Goal: Contribute content: Contribute content

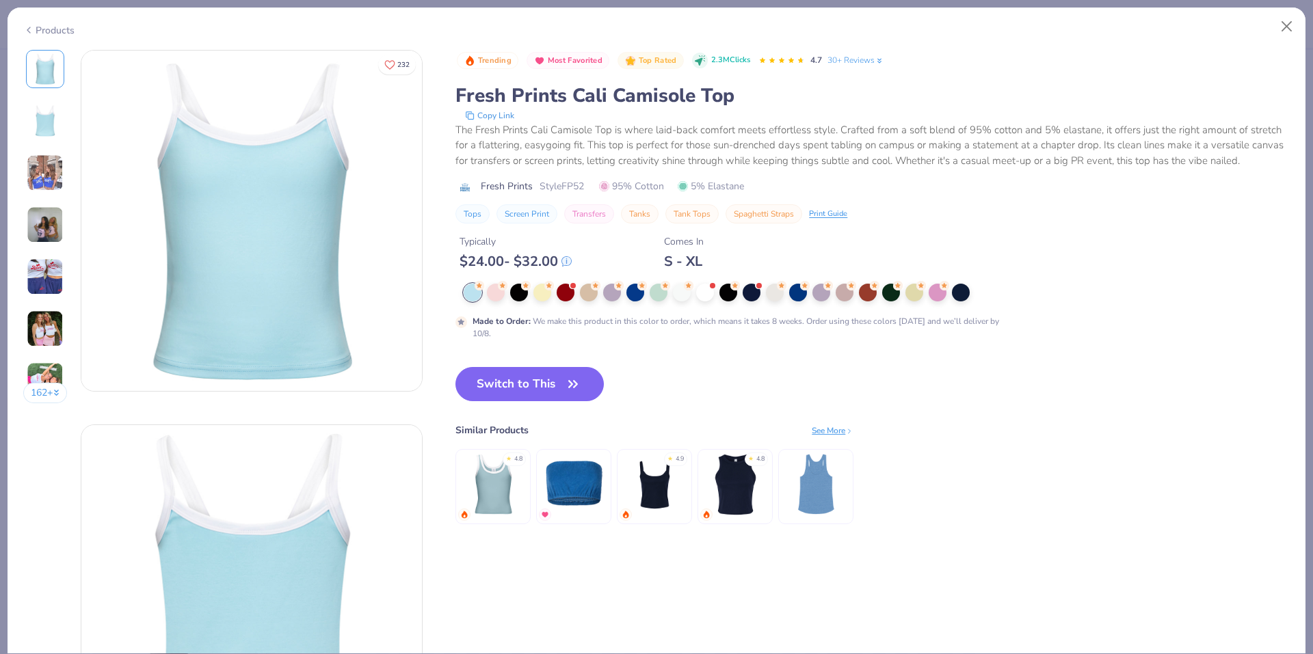
click at [38, 31] on div "Products" at bounding box center [48, 30] width 51 height 14
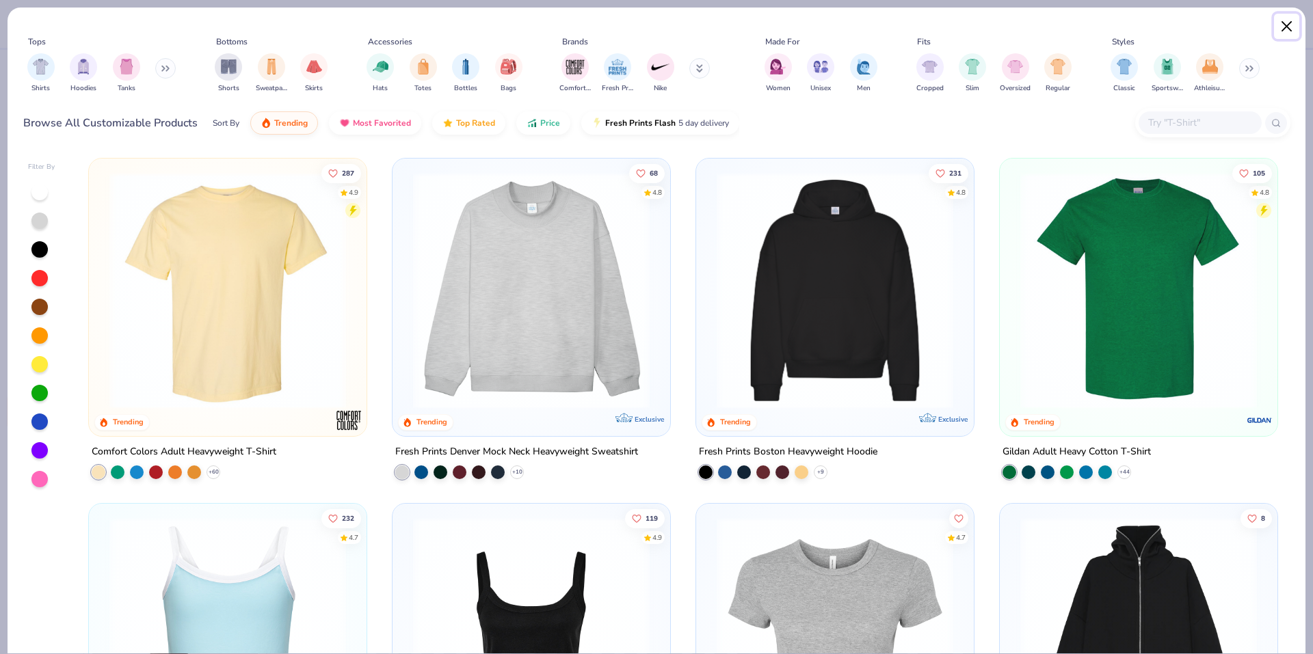
click at [1278, 28] on button "Close" at bounding box center [1287, 27] width 26 height 26
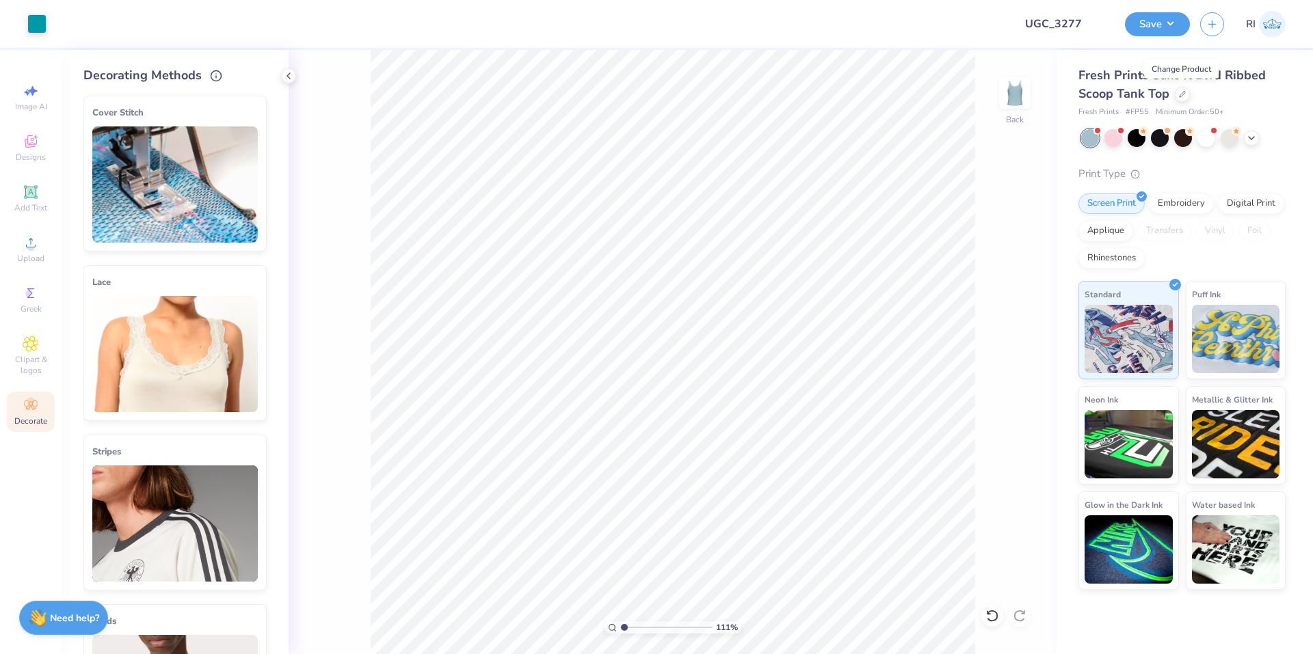
type input "1.10522621487156"
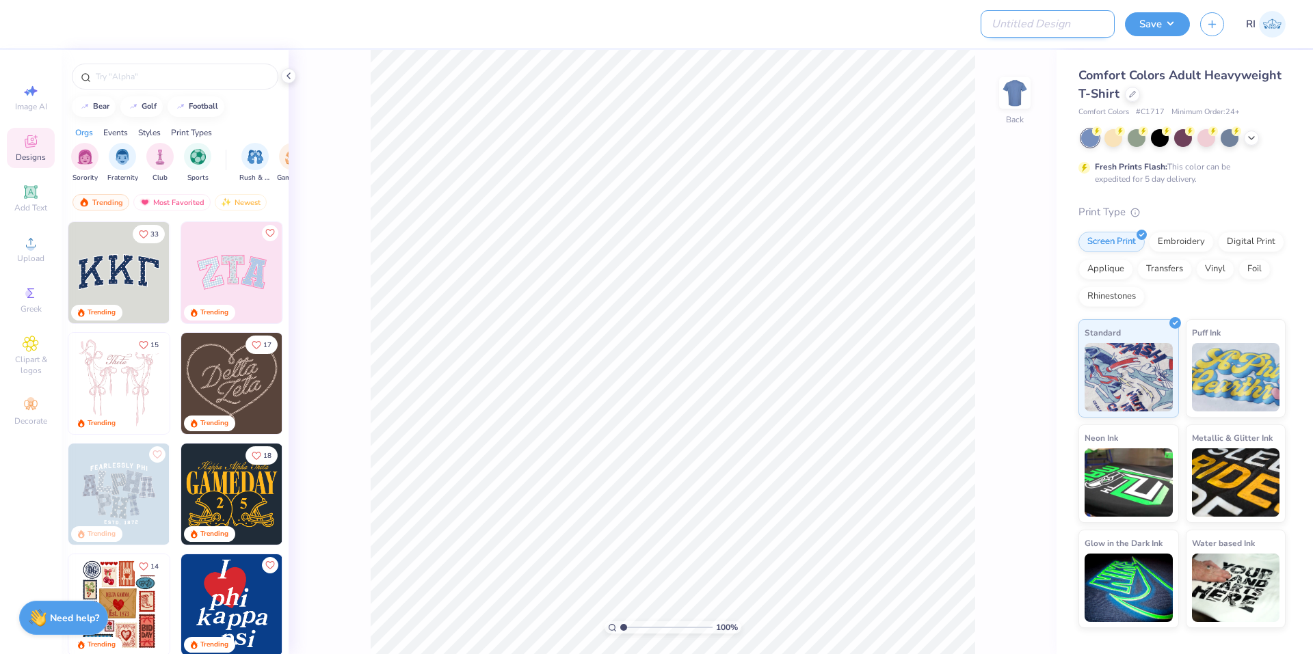
click at [1074, 28] on input "Design Title" at bounding box center [1047, 23] width 134 height 27
paste input "UGC_3279"
type input "UGC_3279"
click at [1127, 96] on div at bounding box center [1132, 92] width 15 height 15
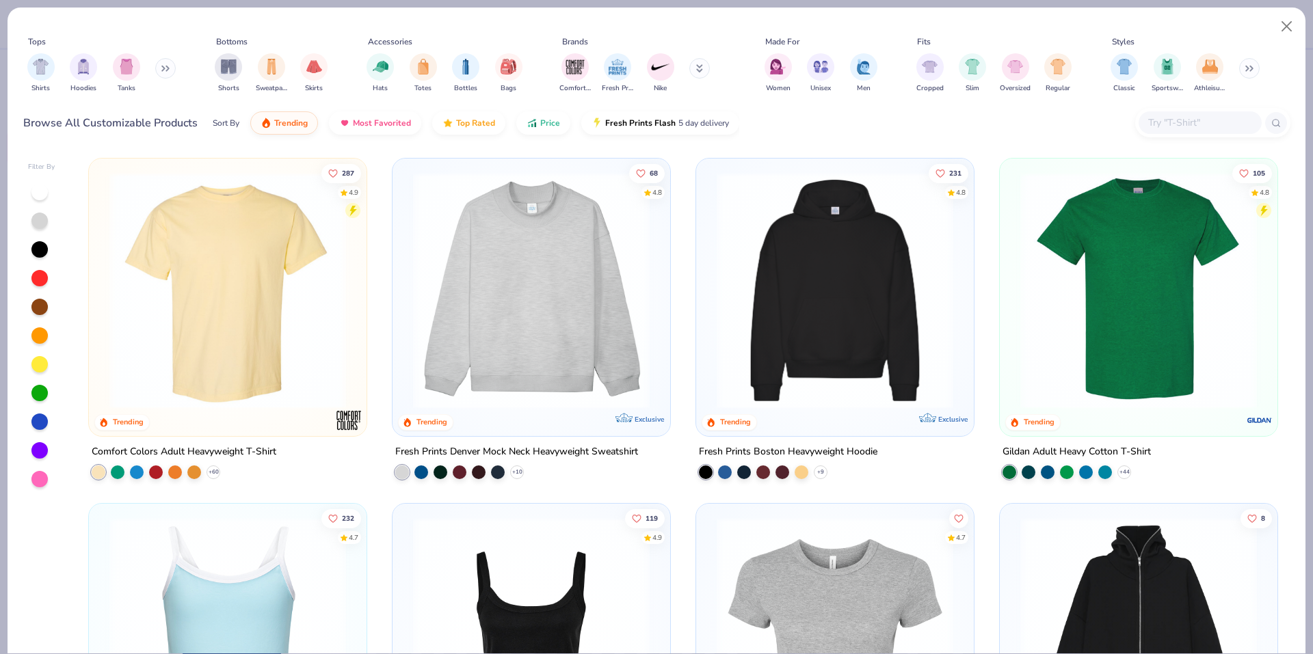
click at [1149, 122] on input "text" at bounding box center [1199, 123] width 105 height 16
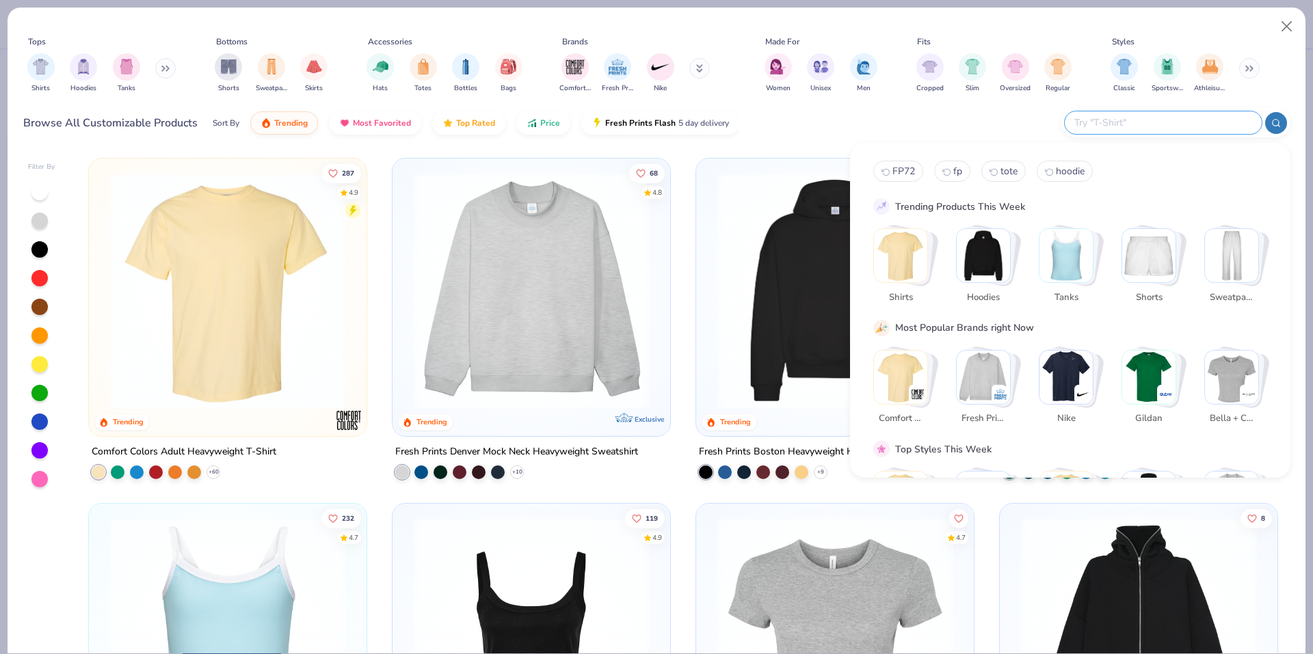
paste input "FP55"
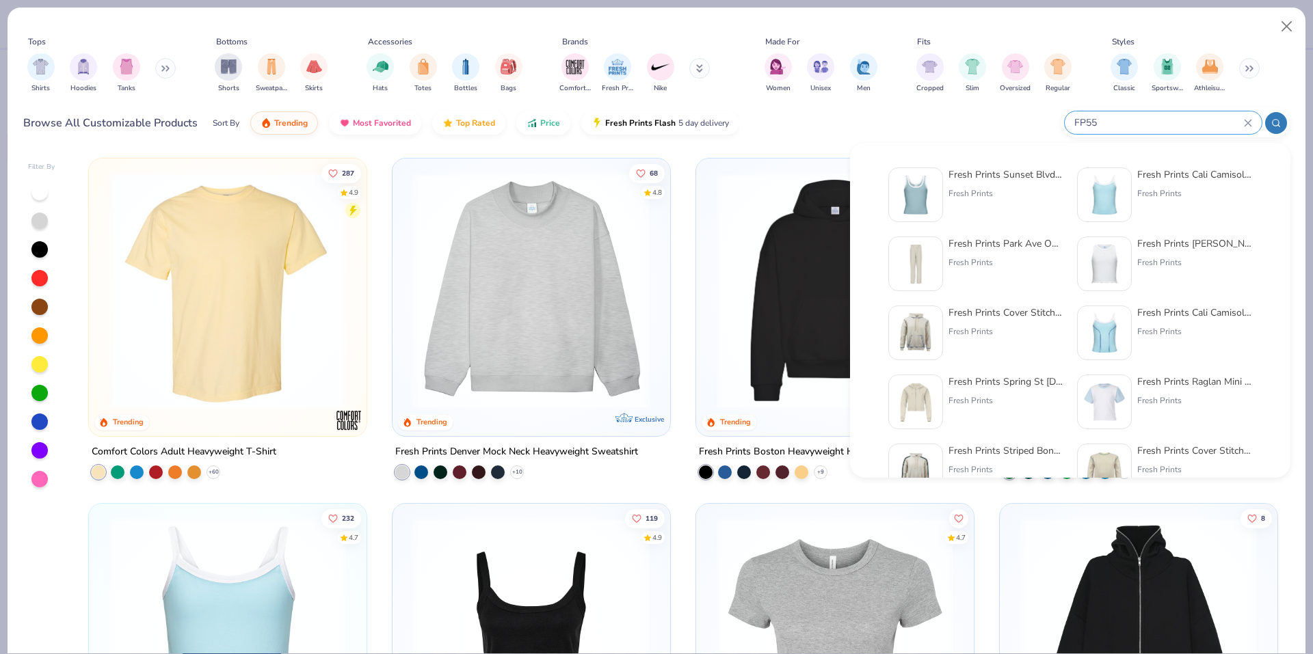
type input "FP55"
click at [939, 191] on div at bounding box center [915, 194] width 55 height 55
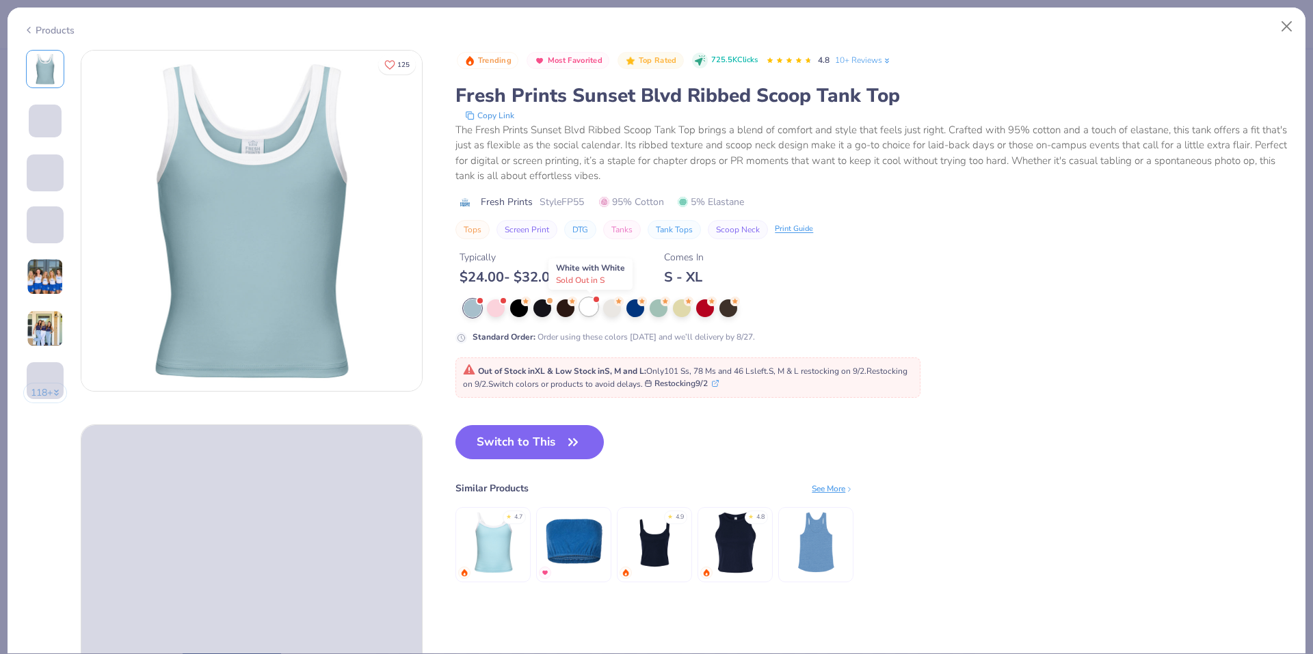
click at [586, 306] on div at bounding box center [589, 307] width 18 height 18
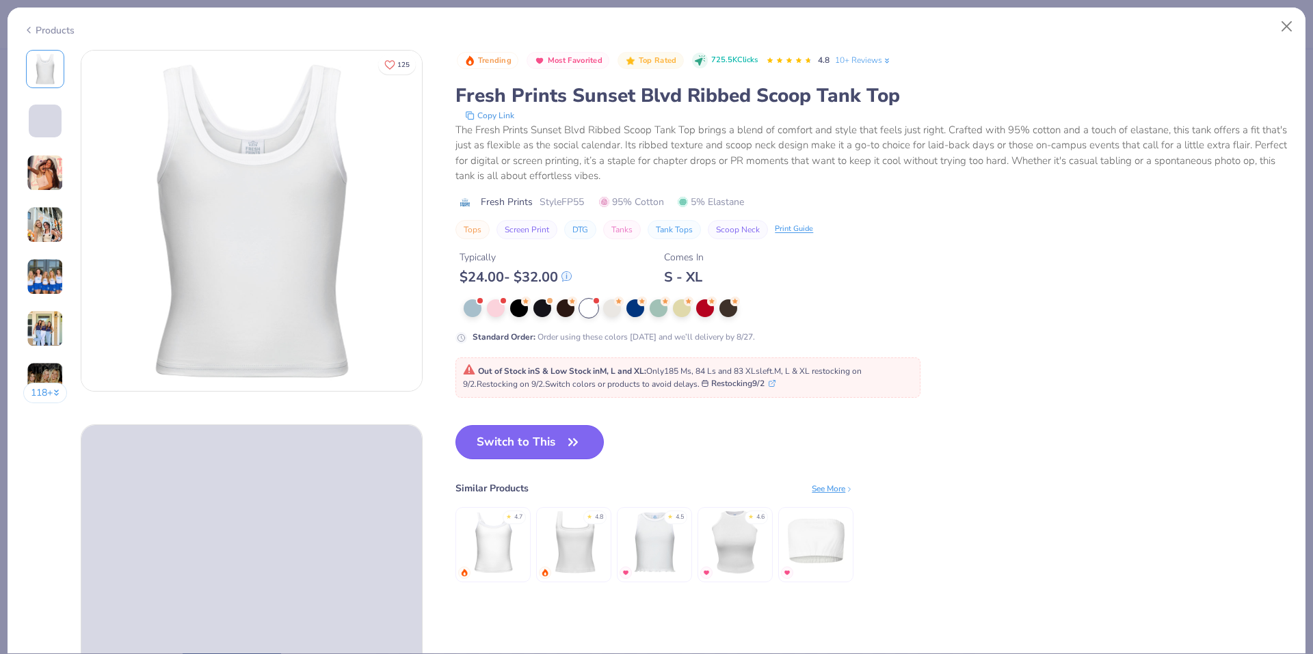
click at [542, 442] on button "Switch to This" at bounding box center [529, 442] width 148 height 34
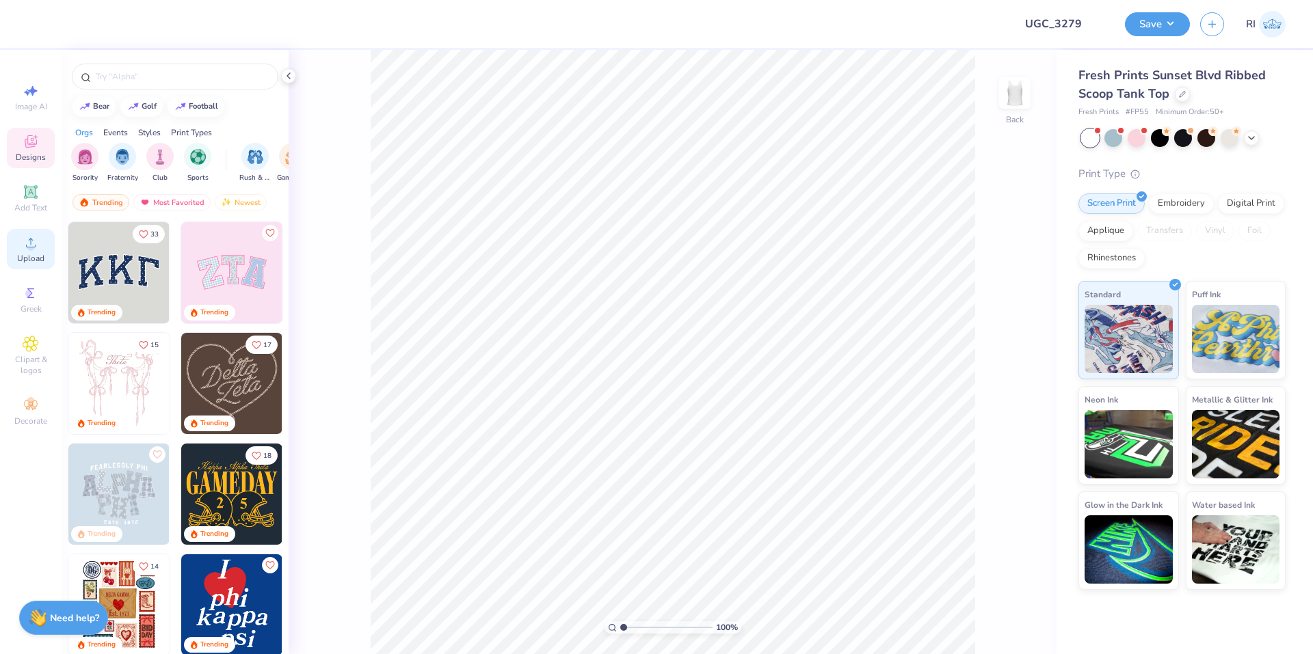
click at [36, 263] on span "Upload" at bounding box center [30, 258] width 27 height 11
click at [22, 182] on div "Add Text" at bounding box center [31, 198] width 48 height 40
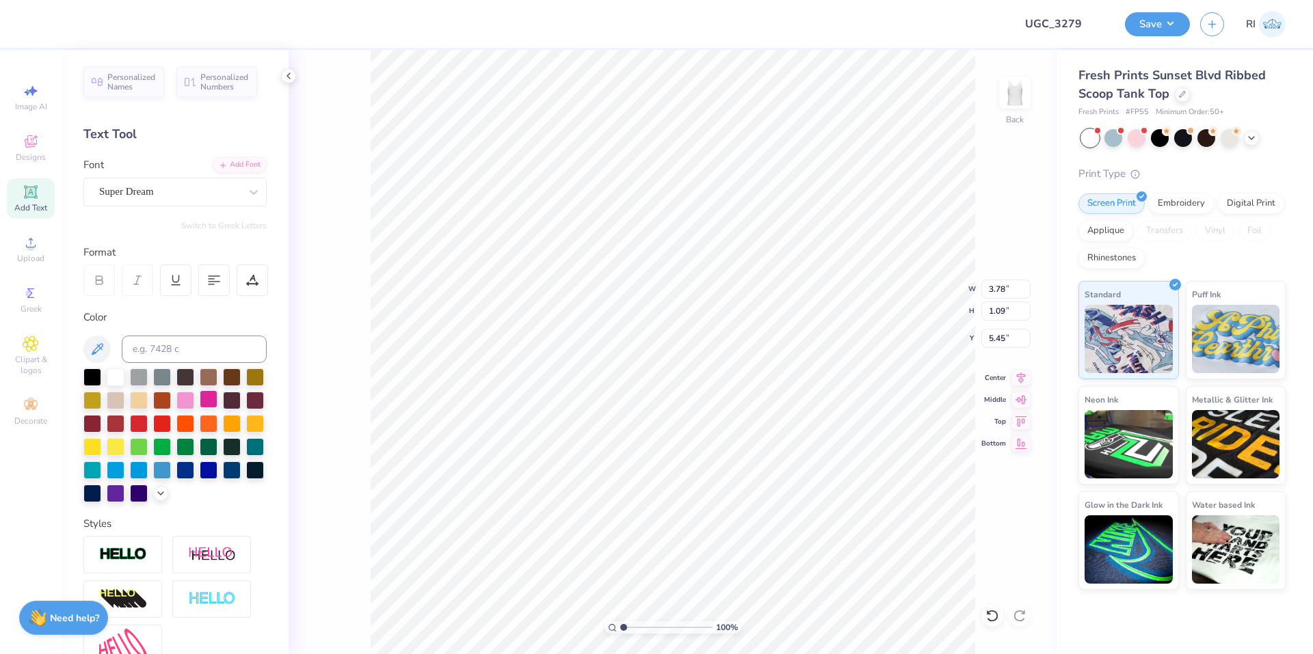
click at [217, 395] on div at bounding box center [209, 399] width 18 height 18
click at [219, 165] on icon at bounding box center [223, 164] width 8 height 8
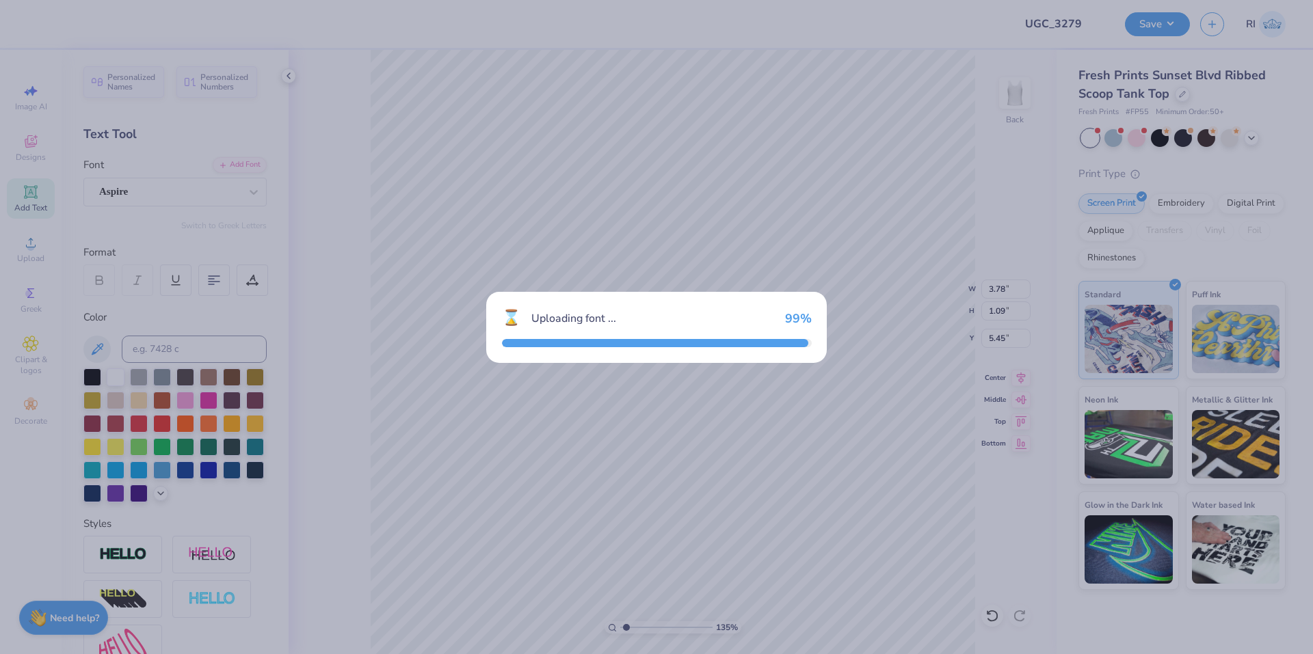
type input "1.35006143669128"
type input "3.46"
type input "1.10"
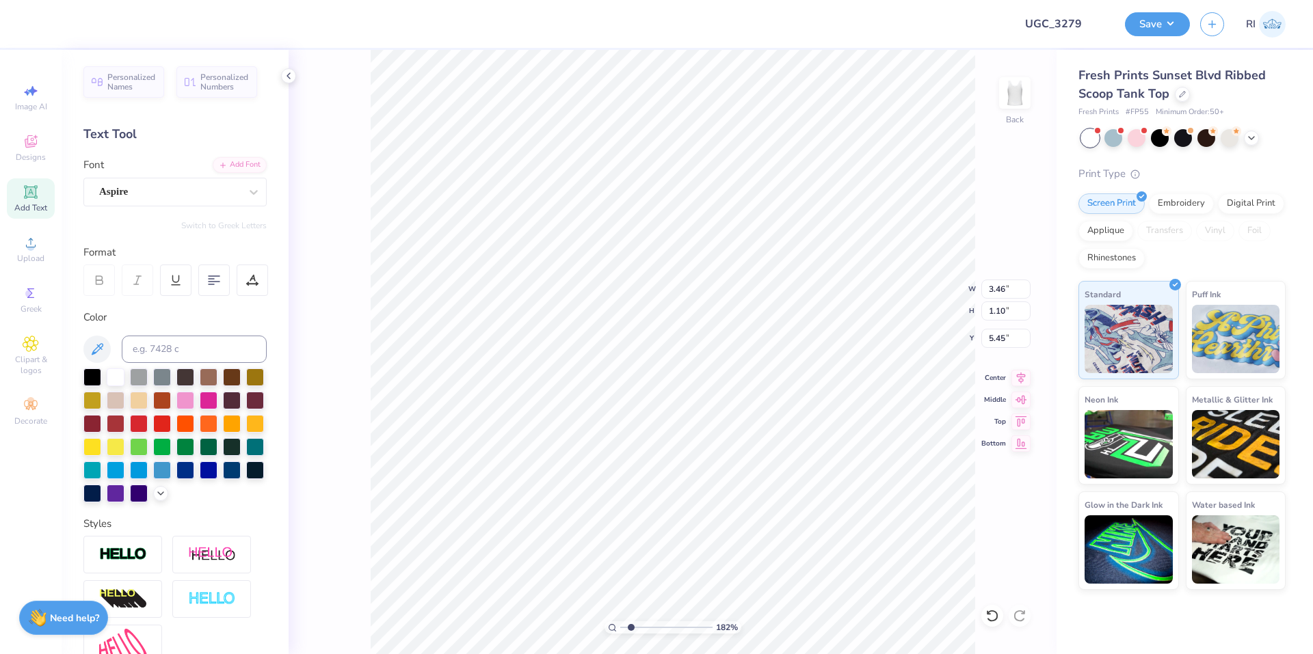
type input "1.82266588284093"
type input "3.27"
click at [724, 394] on li "Duplicate" at bounding box center [713, 397] width 107 height 27
type input "1.82266588284093"
type input "4.27"
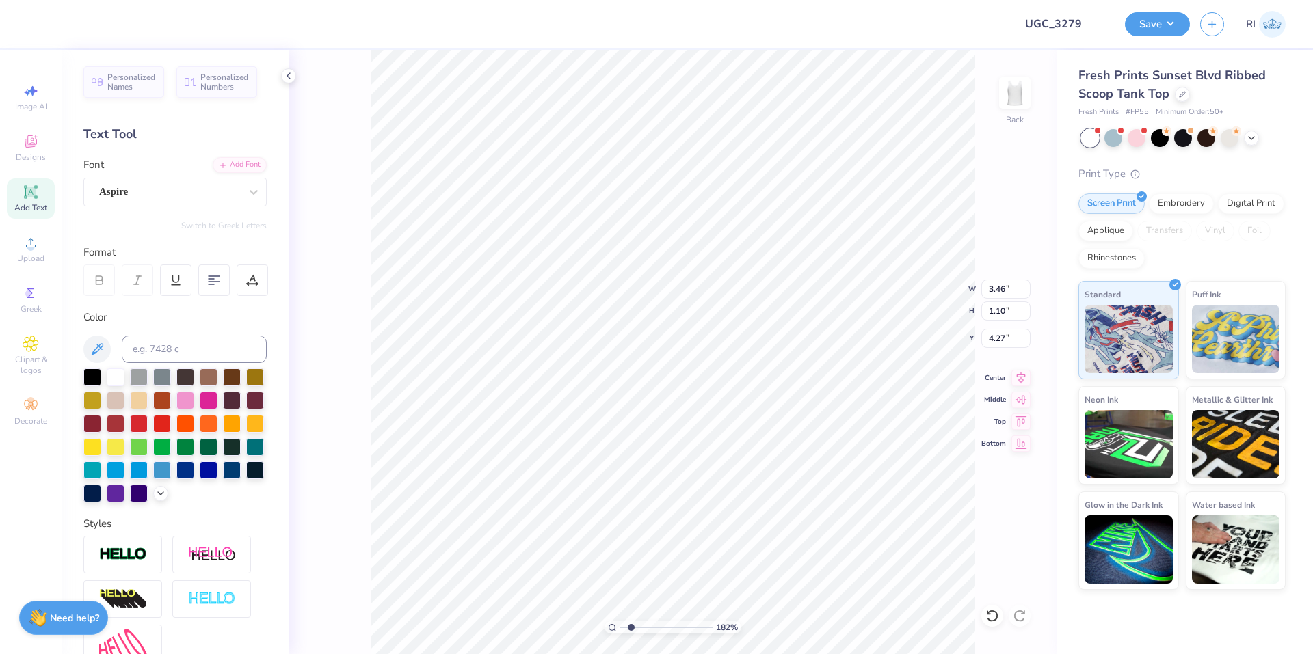
type input "1.82266588284093"
type input "5.24"
click at [219, 167] on div "Add Font" at bounding box center [240, 164] width 54 height 16
click at [243, 166] on div "Add Font" at bounding box center [240, 164] width 54 height 16
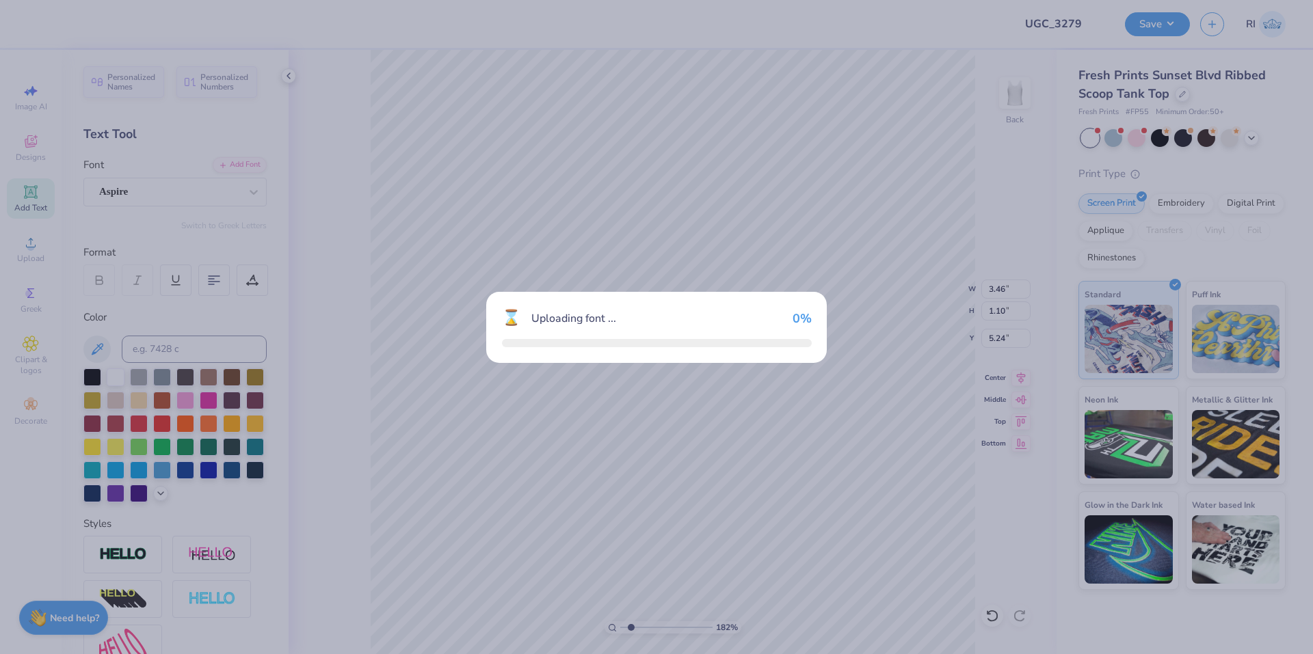
type input "1.82266588284093"
type input "3.44"
type input "1.34"
type input "5.12"
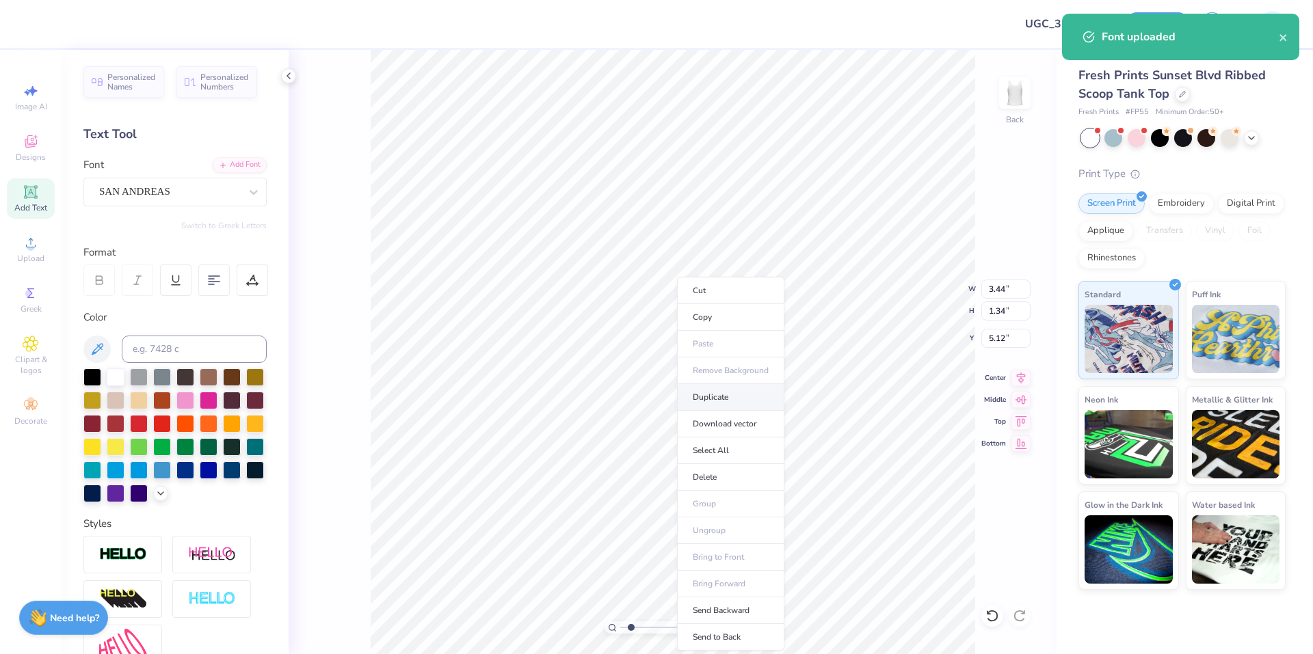
click at [741, 398] on li "Duplicate" at bounding box center [730, 397] width 107 height 27
type input "1.82266588284093"
type input "6.12"
click at [247, 163] on div "Add Font" at bounding box center [240, 164] width 54 height 16
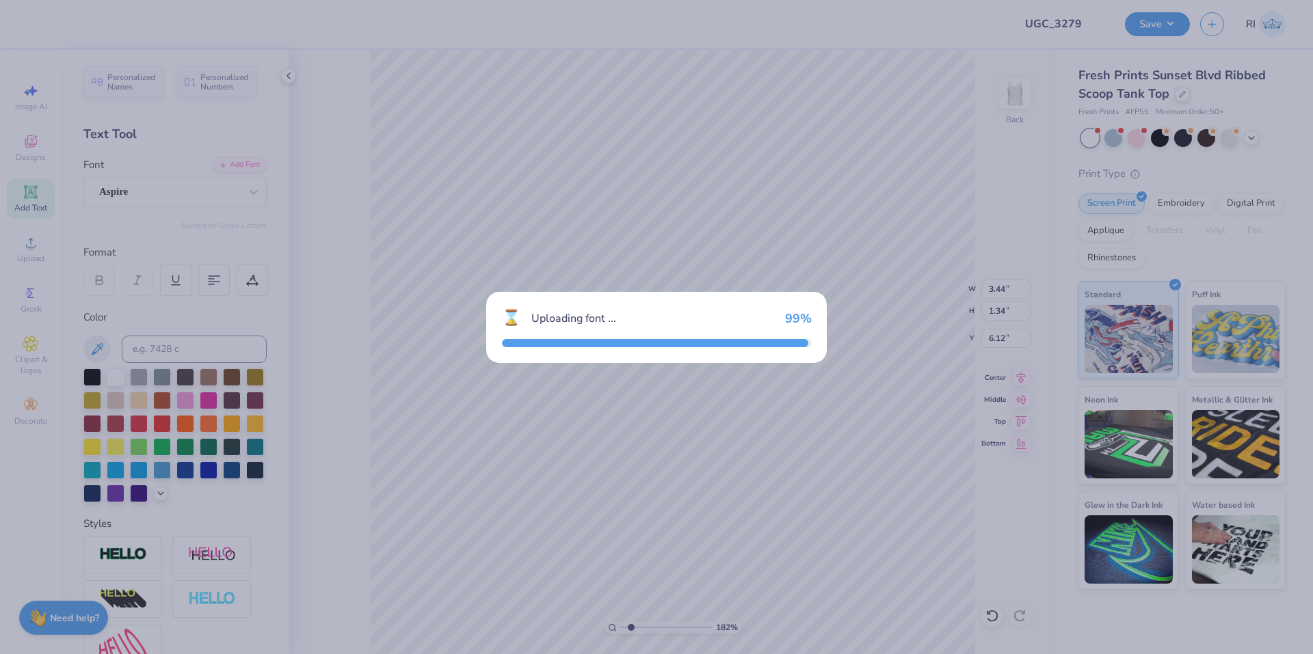
type input "1.82266588284093"
type input "3.46"
type input "1.10"
type input "6.24"
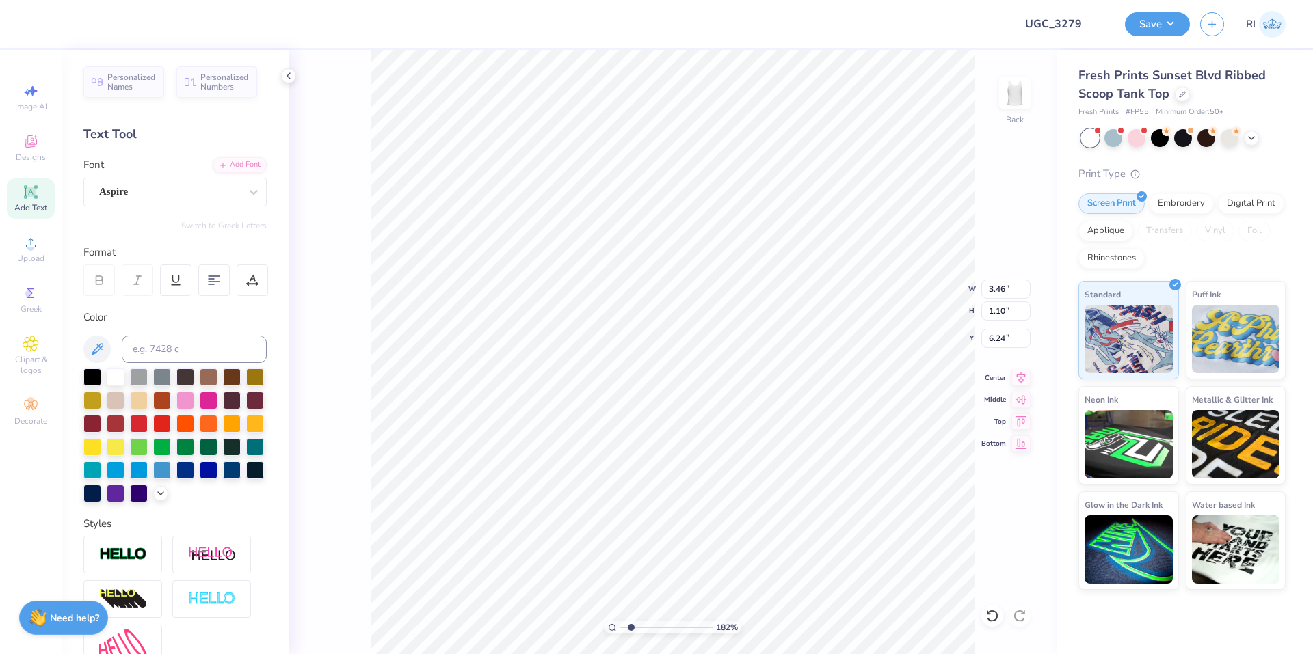
scroll to position [12, 2]
type input "1.82266588284093"
type input "8.21"
type input "6.70"
type input "2.65"
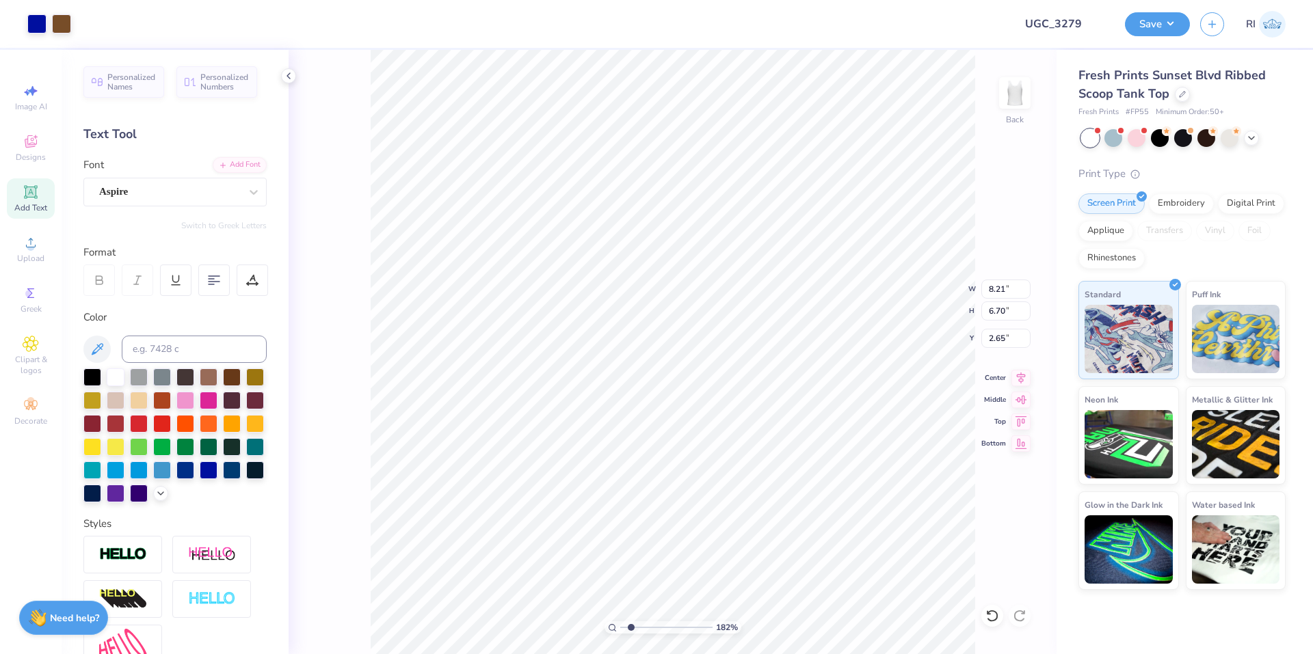
type input "1.82266588284093"
type input "3.46"
type input "1.10"
type input "6.24"
click at [232, 159] on div "Add Font" at bounding box center [240, 164] width 54 height 16
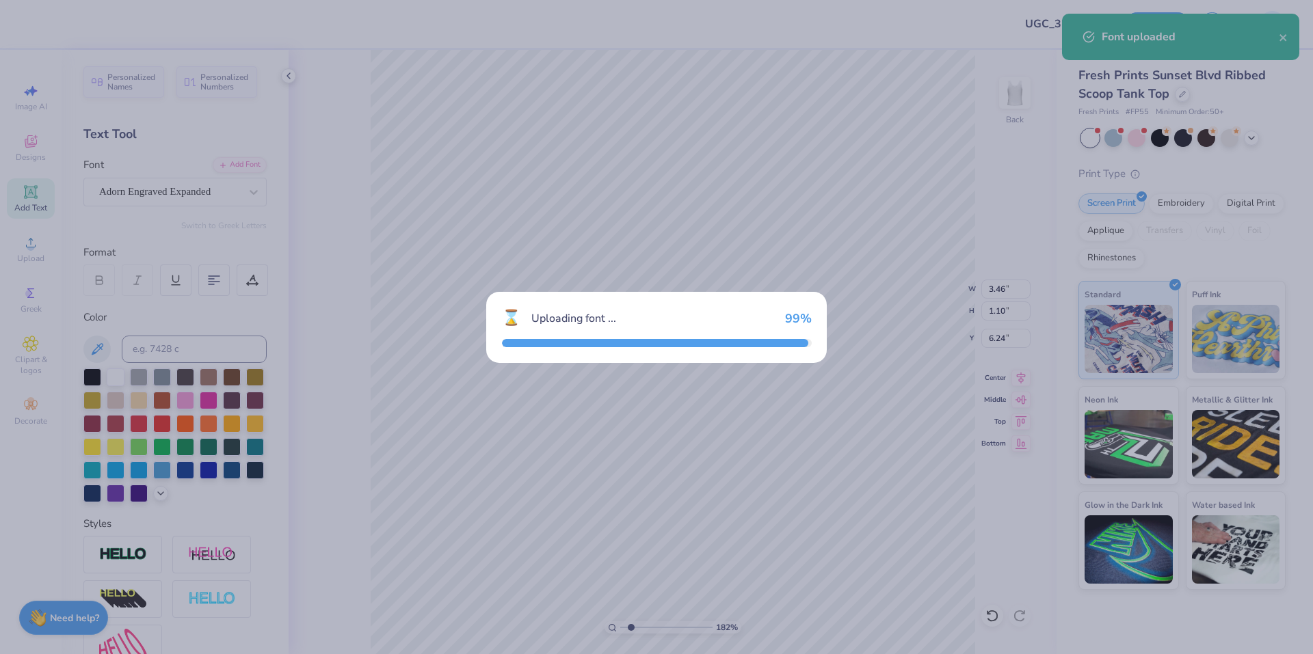
type input "1.82266588284093"
type input "5.79"
type input "1.20"
type input "6.19"
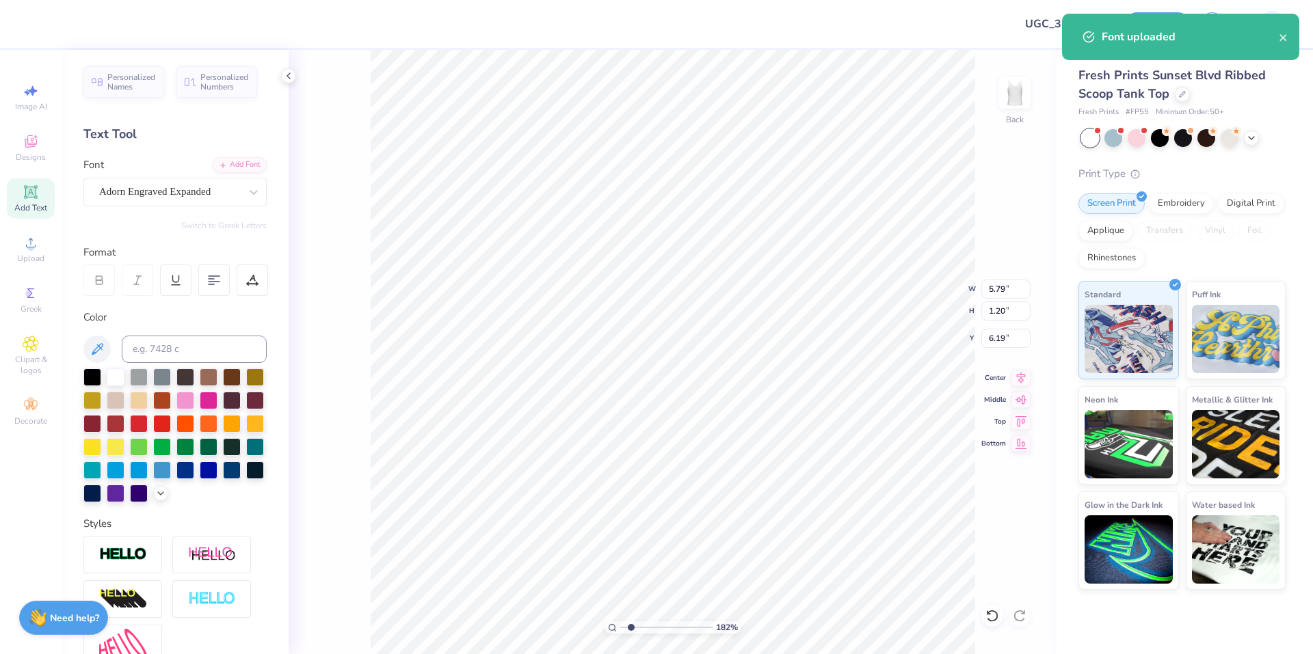
type input "1.82266588284093"
type input "7.77"
type input "1.82266588284093"
type textarea "M"
type input "1.82266588284093"
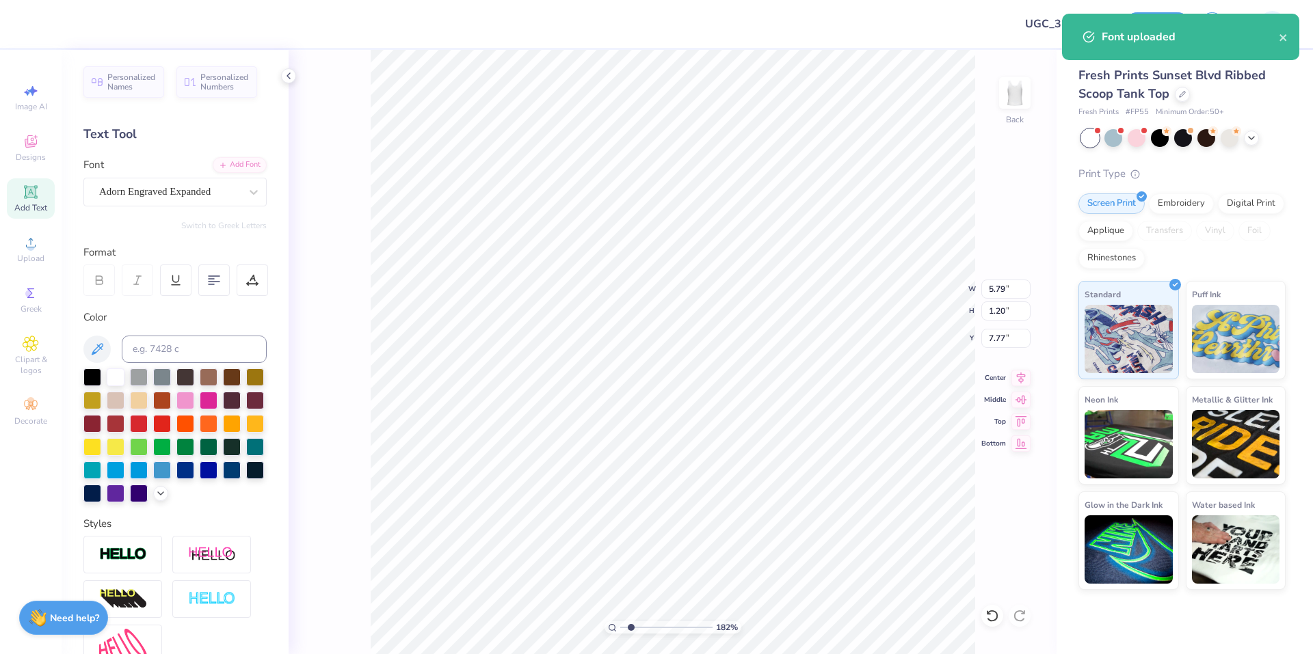
type textarea "MO"
type input "1.82266588284093"
type textarea "MOM"
type input "1.82266588284093"
type textarea "MOMS"
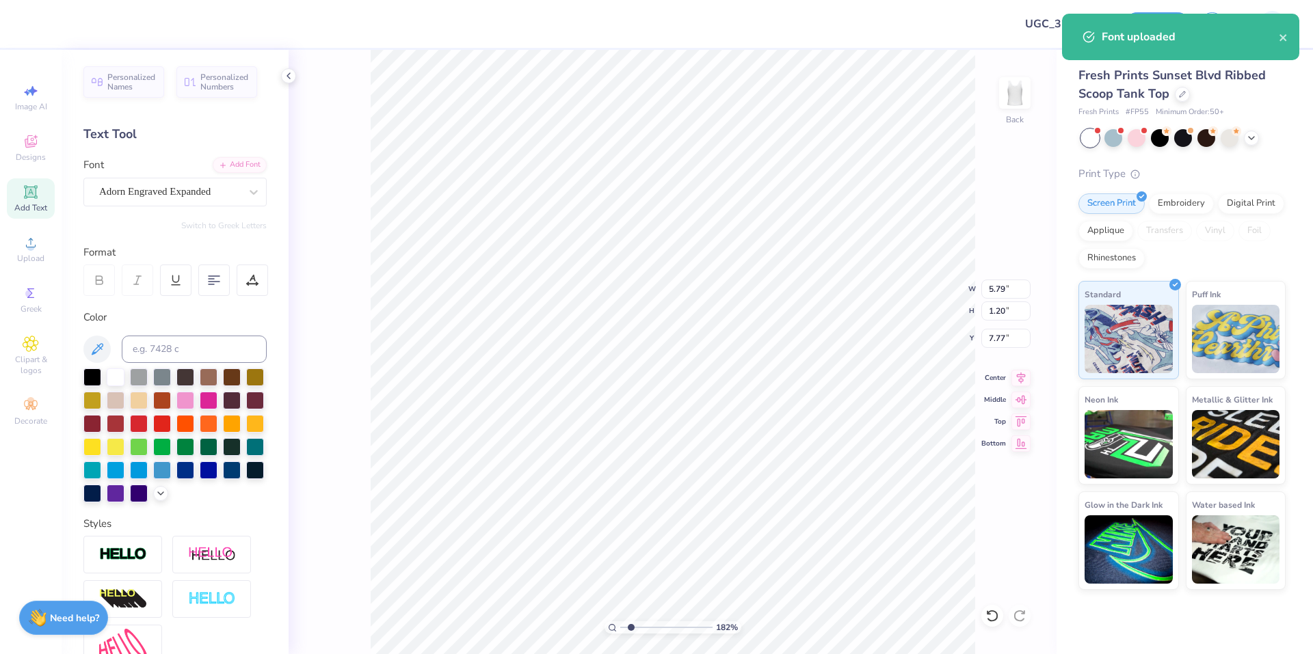
type input "1.82266588284093"
type textarea "MOMS"
type input "1.82266588284093"
type textarea "MOMS W"
type input "1.82266588284093"
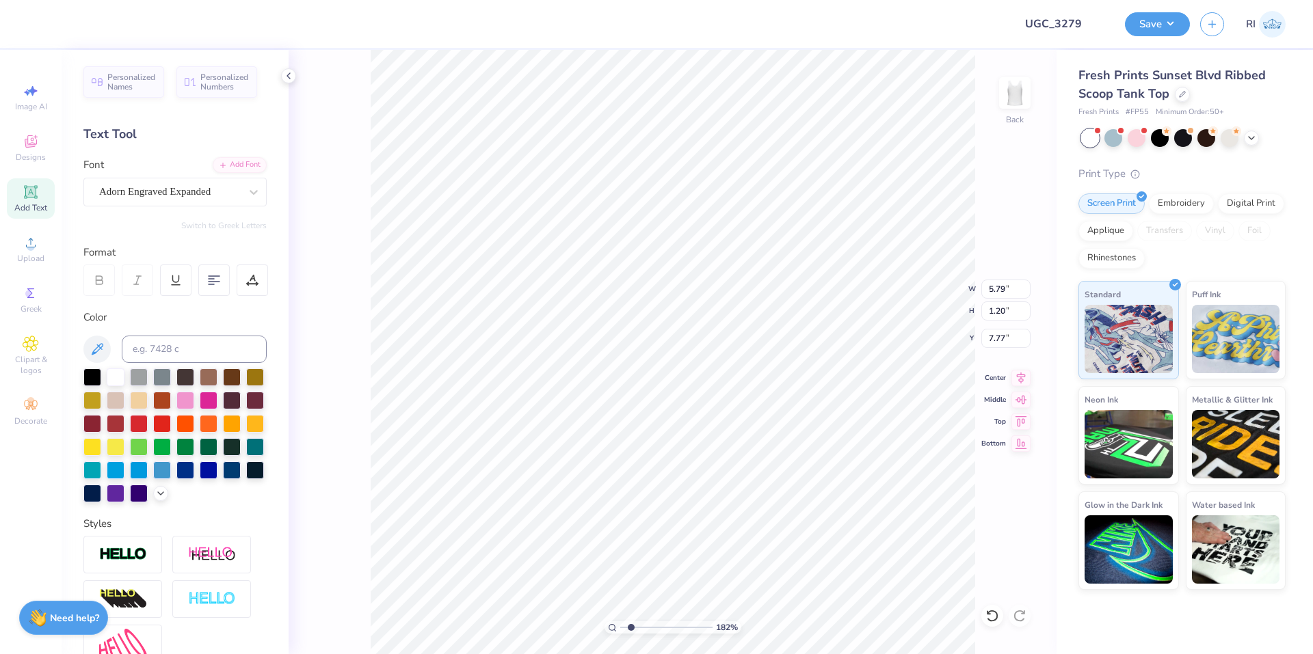
type textarea "MOMS WEEK"
type input "1.82266588284093"
type textarea "MOMS WEEKE"
type input "1.82266588284093"
type textarea "MOMS WEEKEN"
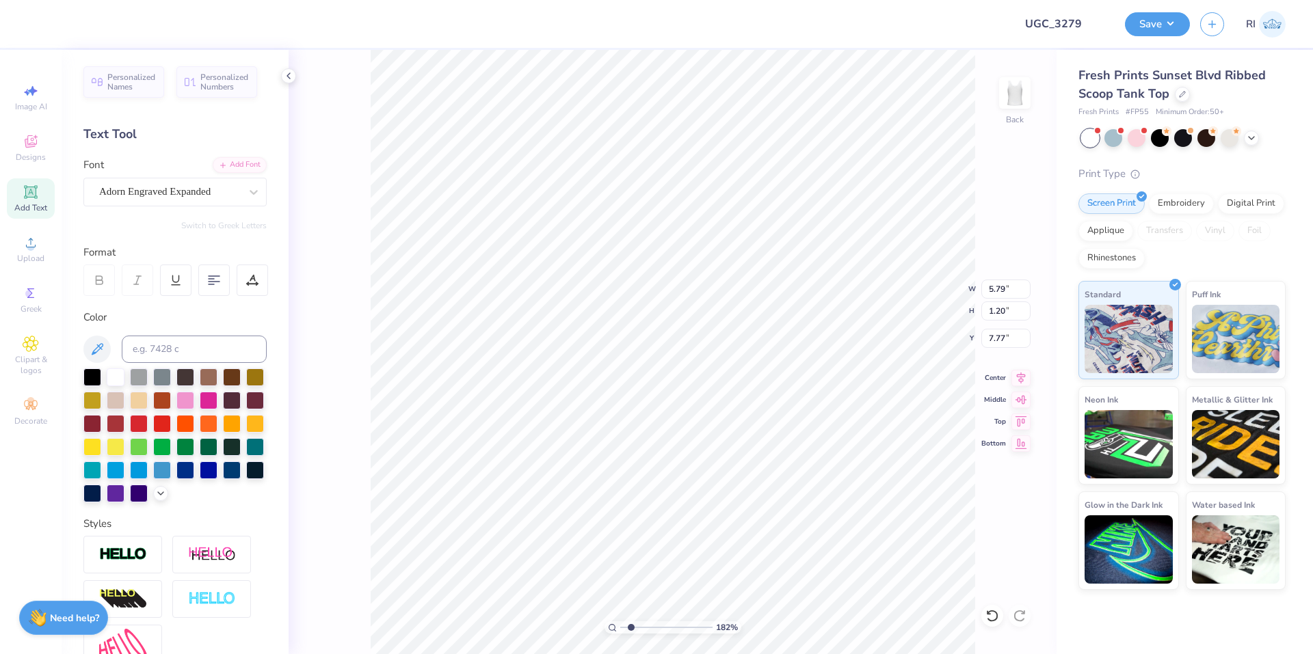
type input "1.82266588284093"
type textarea "MOMS WEEKEND"
type input "1.82266588284093"
type textarea "MOMS WEEKEND 2"
type input "1.82266588284093"
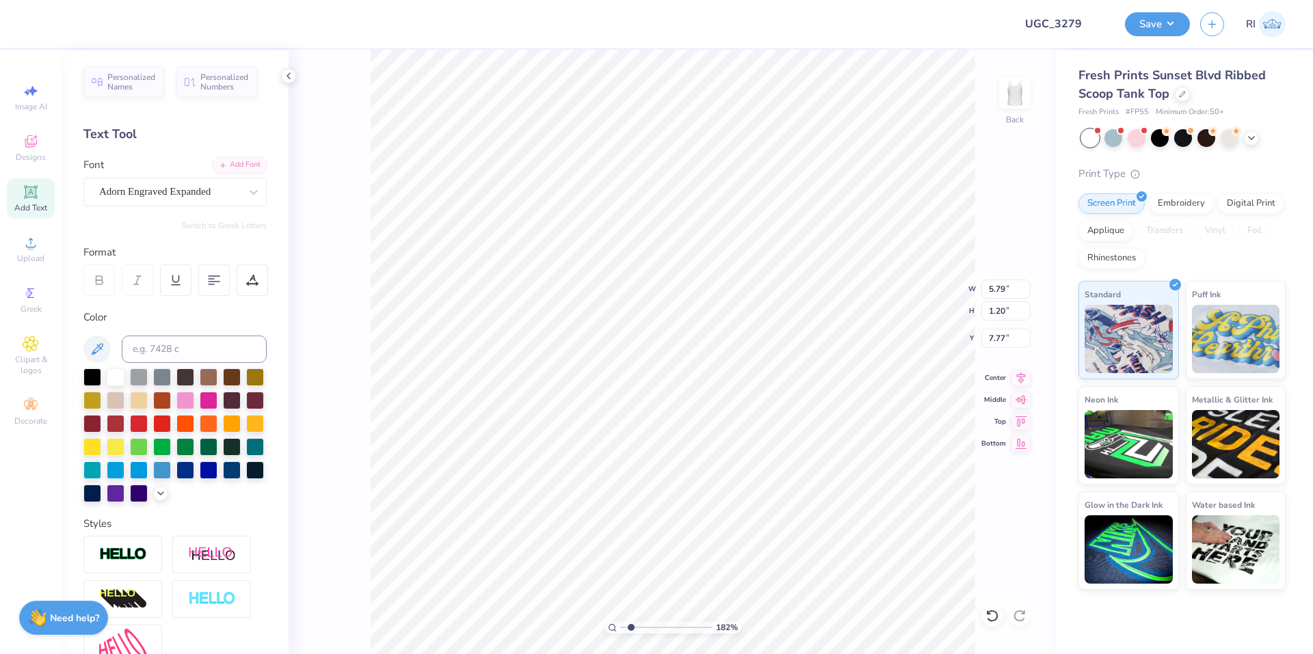
type textarea "MOMS WEEKEND 20"
type input "1.82266588284093"
type textarea "MOMS WEEKEND 202"
type input "1.82266588284093"
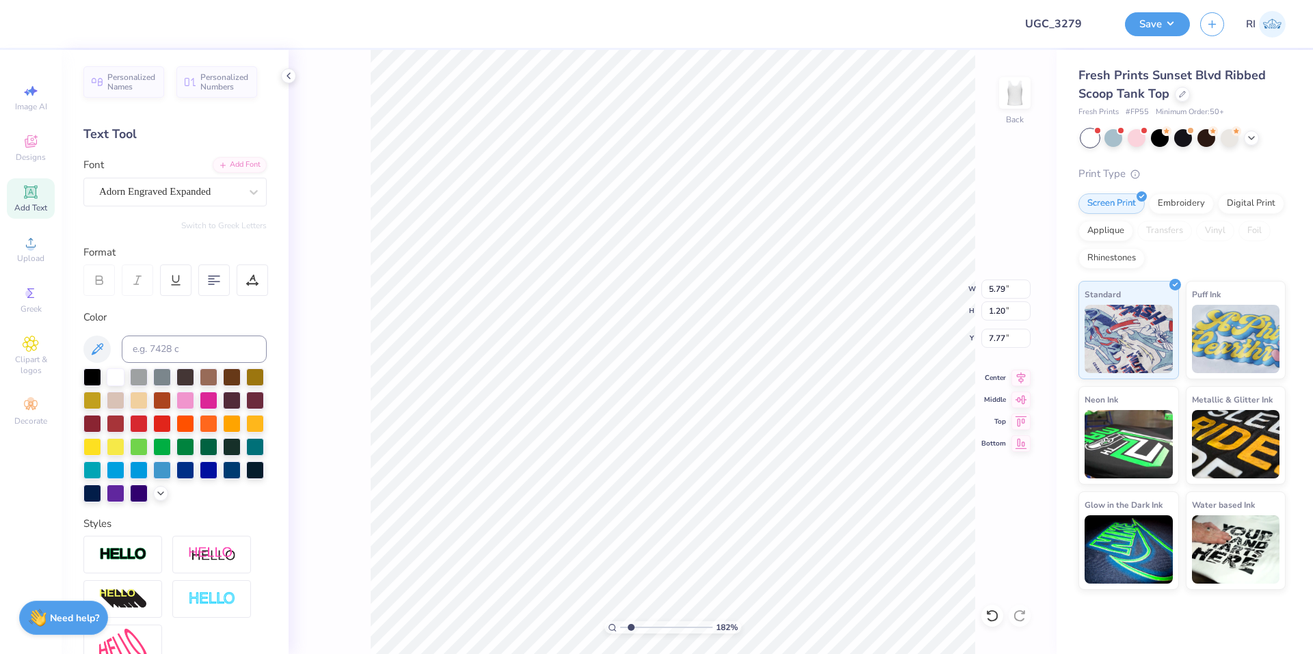
type textarea "MOMS WEEKEND 2025"
type input "1.64913377760655"
click at [995, 292] on input "8.95" at bounding box center [1005, 289] width 49 height 19
type input "7"
type input "1.64913377760655"
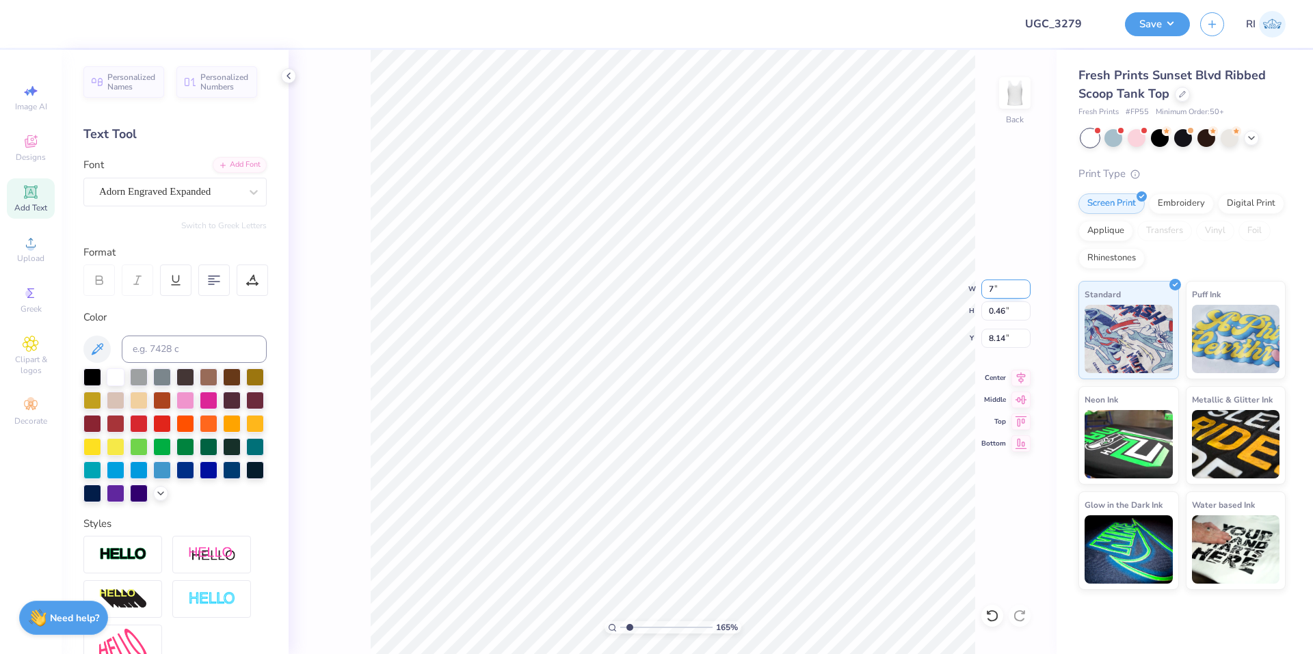
type input "7.00"
type input "0.36"
type input "8.19"
type input "6"
type input "1.64913377760655"
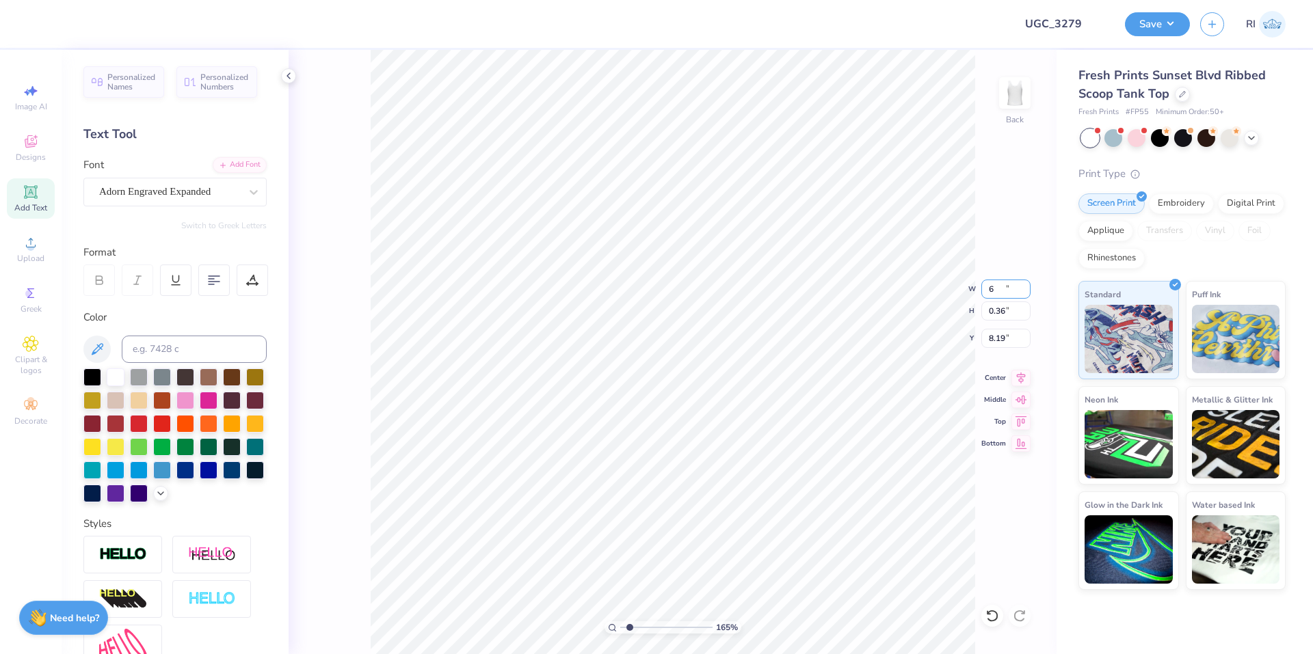
type input "6.00"
type input "0.31"
type input "8.22"
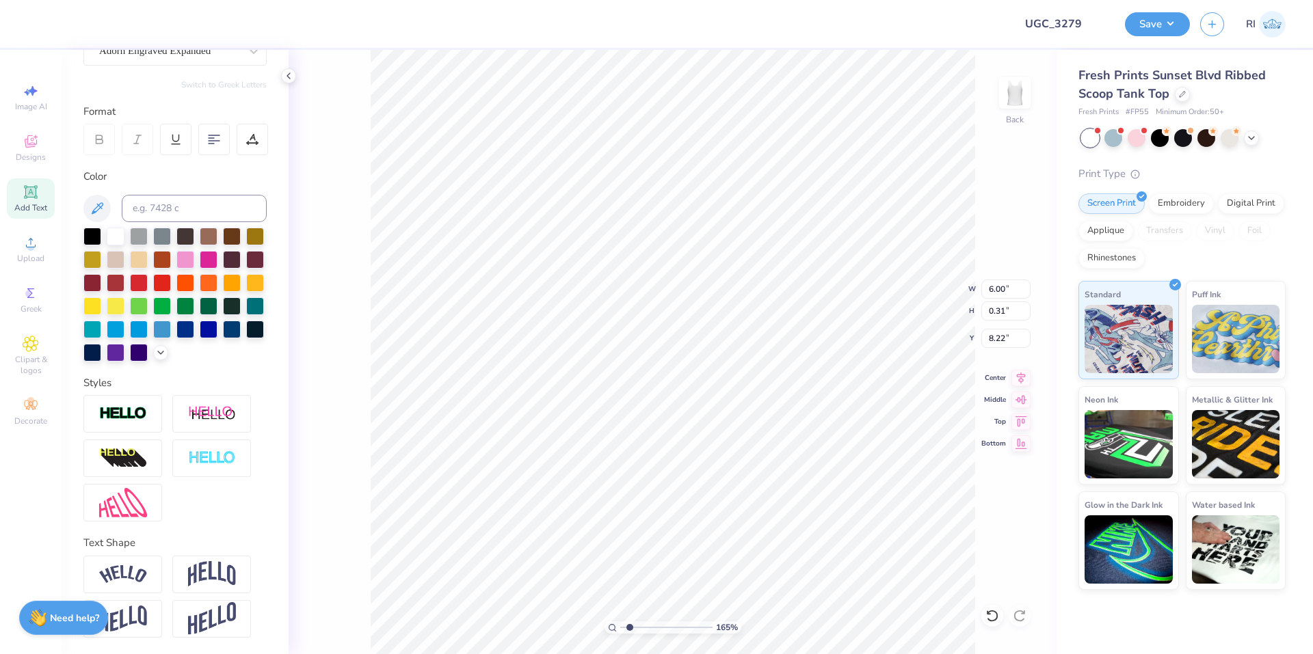
scroll to position [164, 0]
click at [143, 571] on img at bounding box center [123, 574] width 48 height 18
type input "1.64913377760655"
type input "6.38"
type input "1.17"
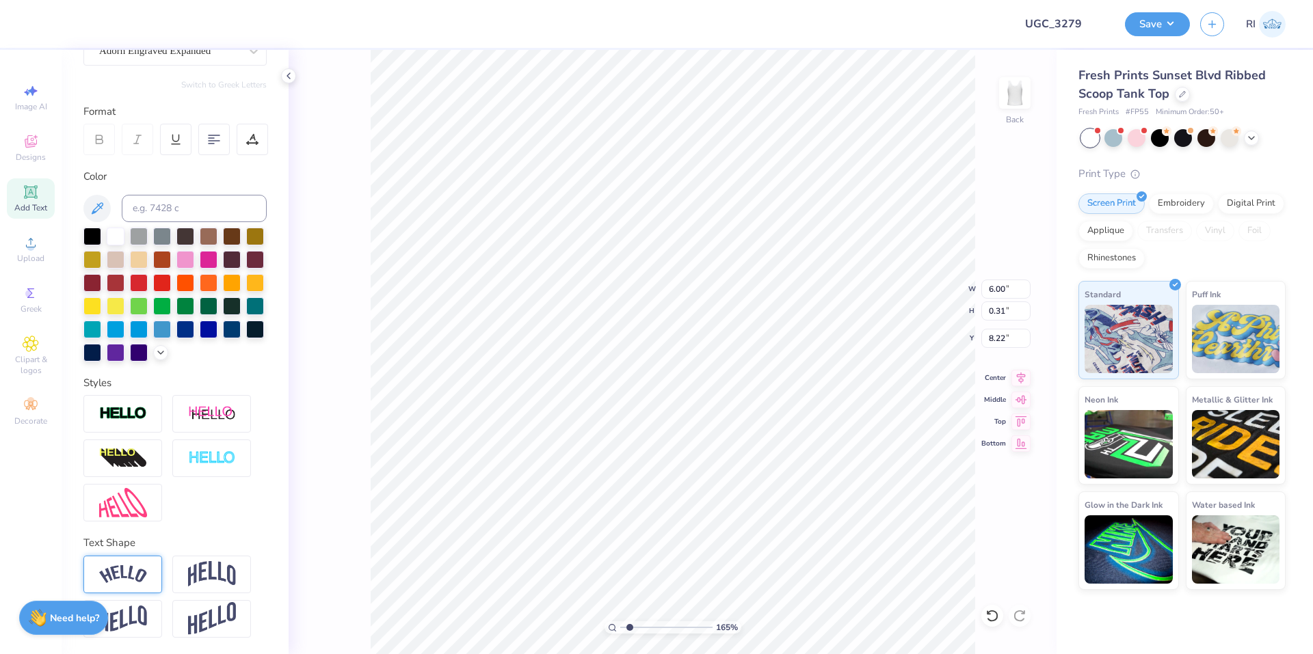
type input "7.78"
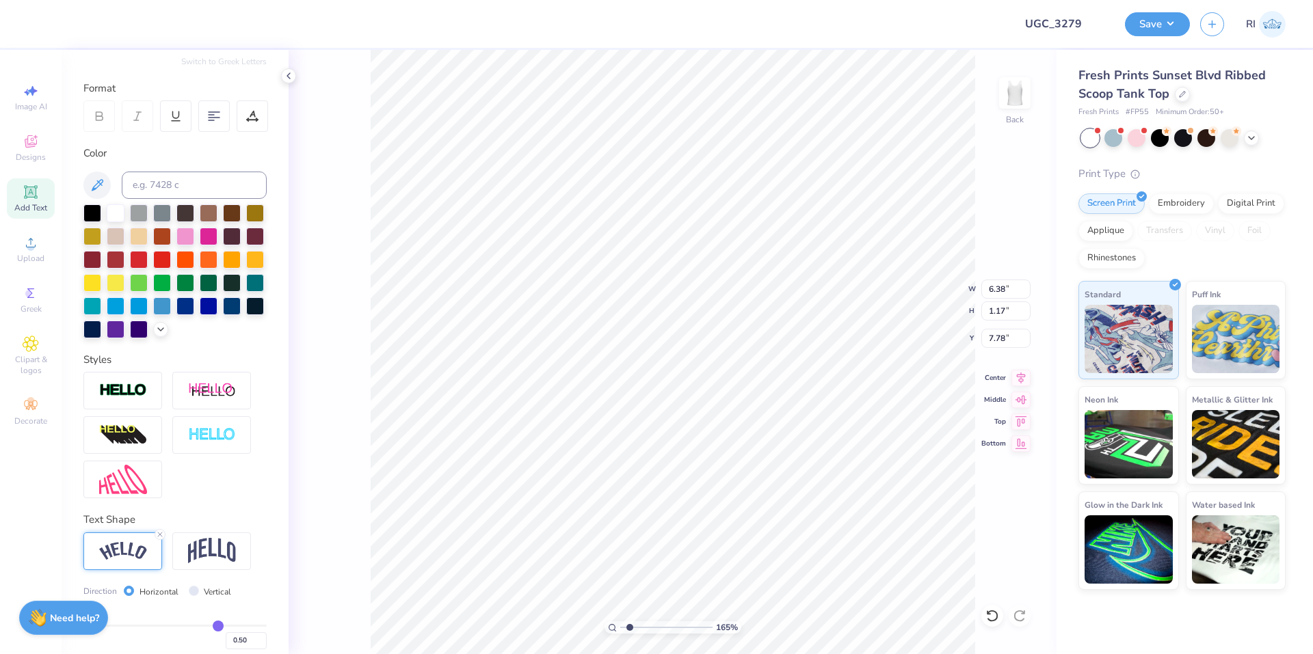
type input "1.64913377760655"
type input "6.46"
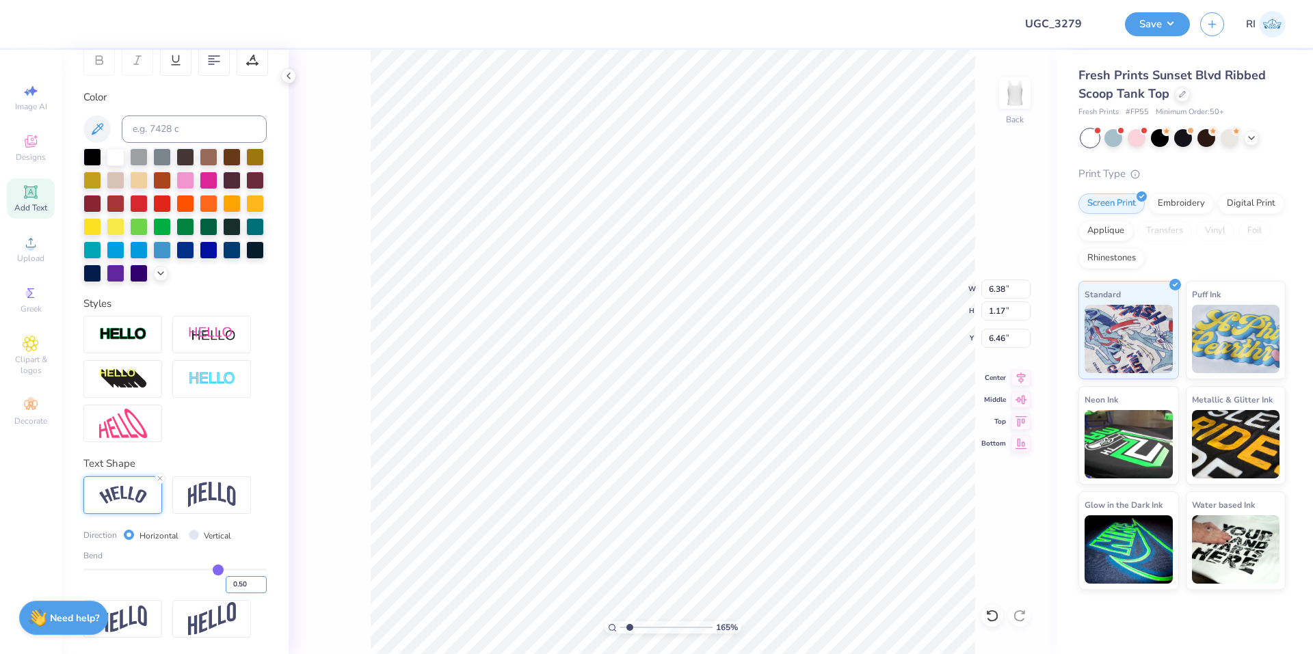
click at [239, 585] on input "0.50" at bounding box center [246, 584] width 41 height 17
type input "0.85"
type input "1.64913377760655"
type input "6.55"
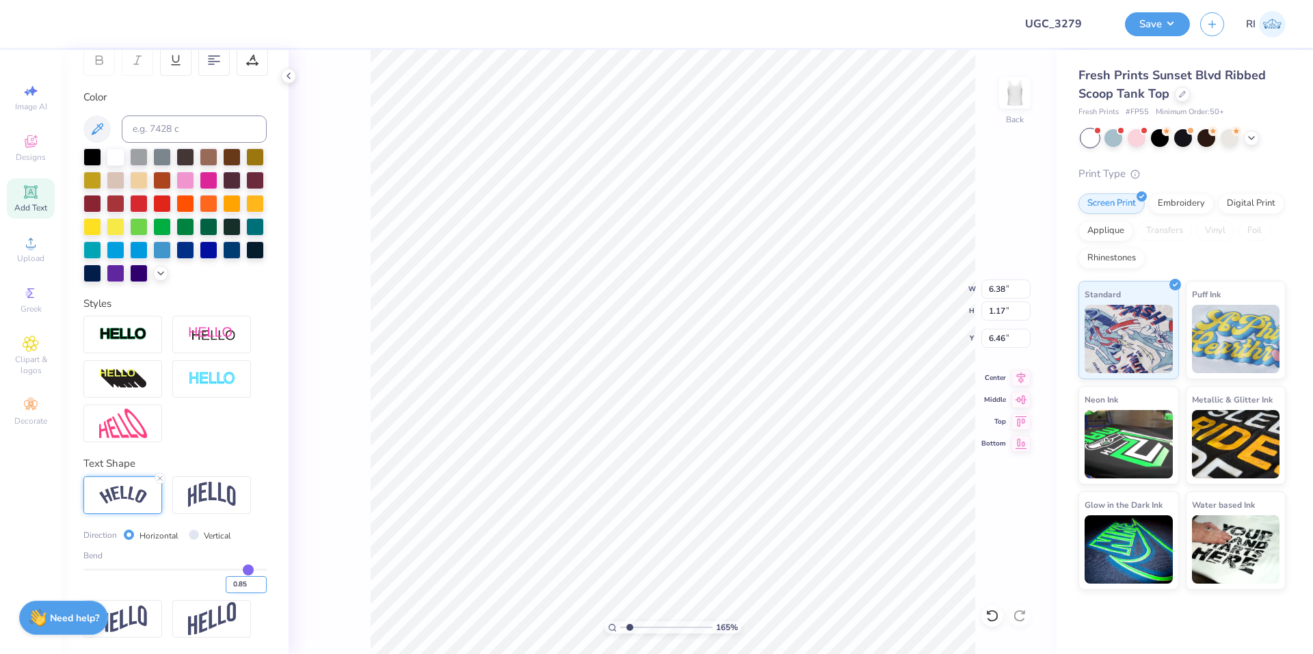
type input "2.60"
type input "5.75"
drag, startPoint x: 239, startPoint y: 585, endPoint x: 198, endPoint y: 580, distance: 40.5
click at [198, 580] on div "0.85" at bounding box center [174, 581] width 183 height 25
type input "1"
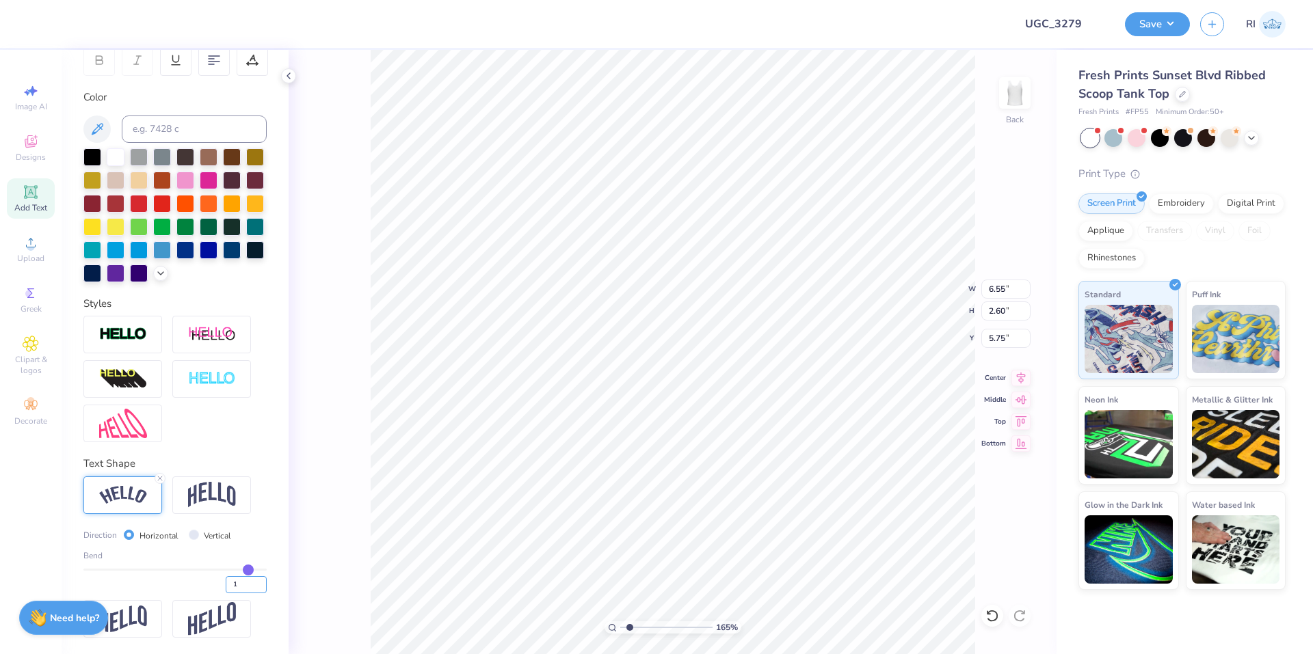
type input "1"
type input "1.00"
type input "1.64913377760655"
type input "6.58"
type input "3.30"
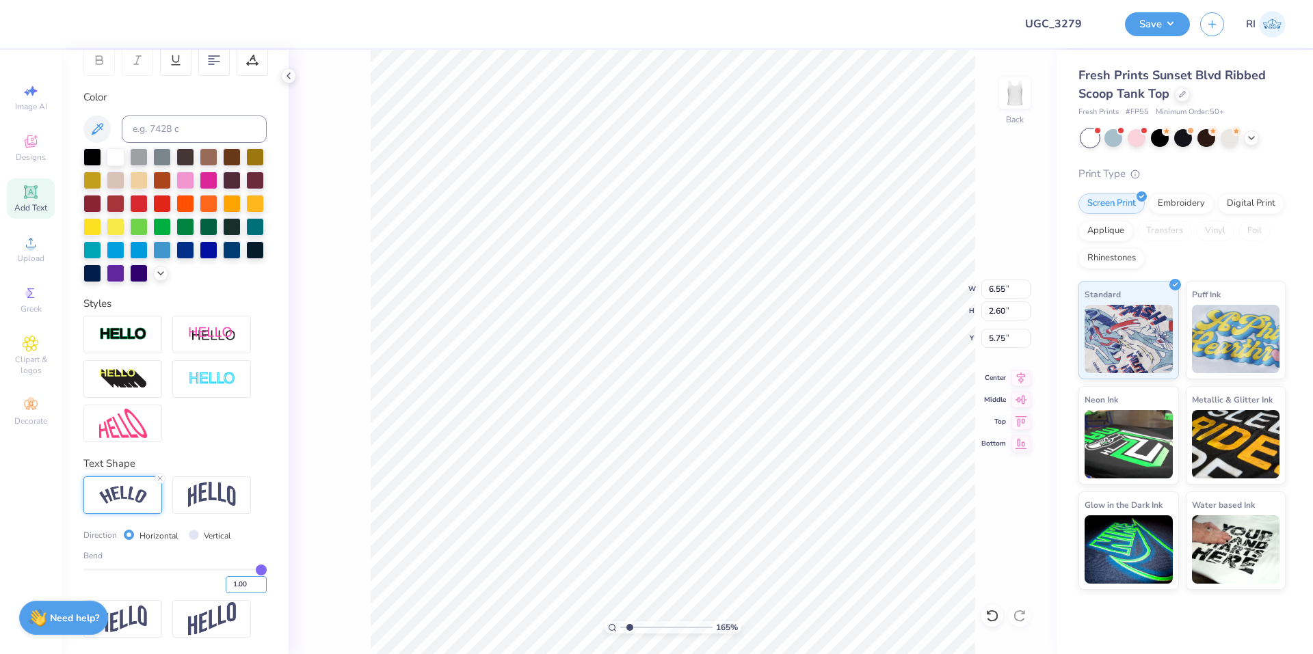
type input "5.40"
type input "2.71964221644285"
type input "4.35"
type input "1.64913377760655"
type input "6.17"
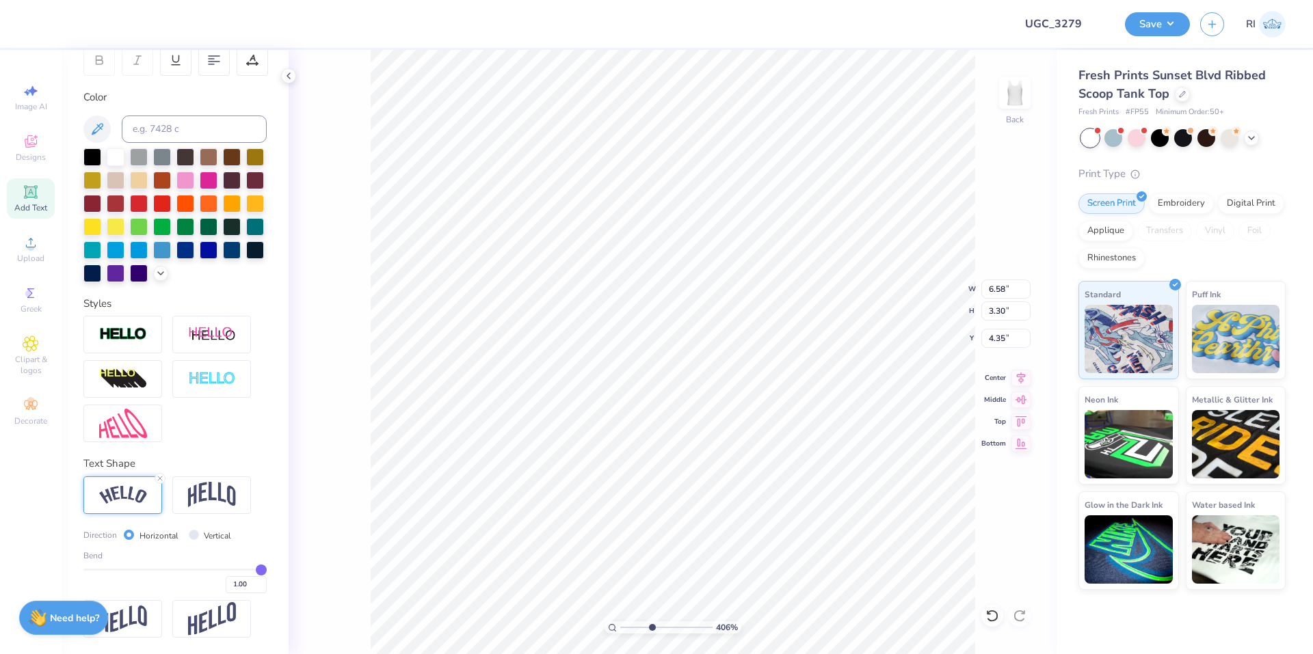
type input "3.09"
type input "4.56"
type input "8.1747546207744"
type input "6.14"
type input "3.08"
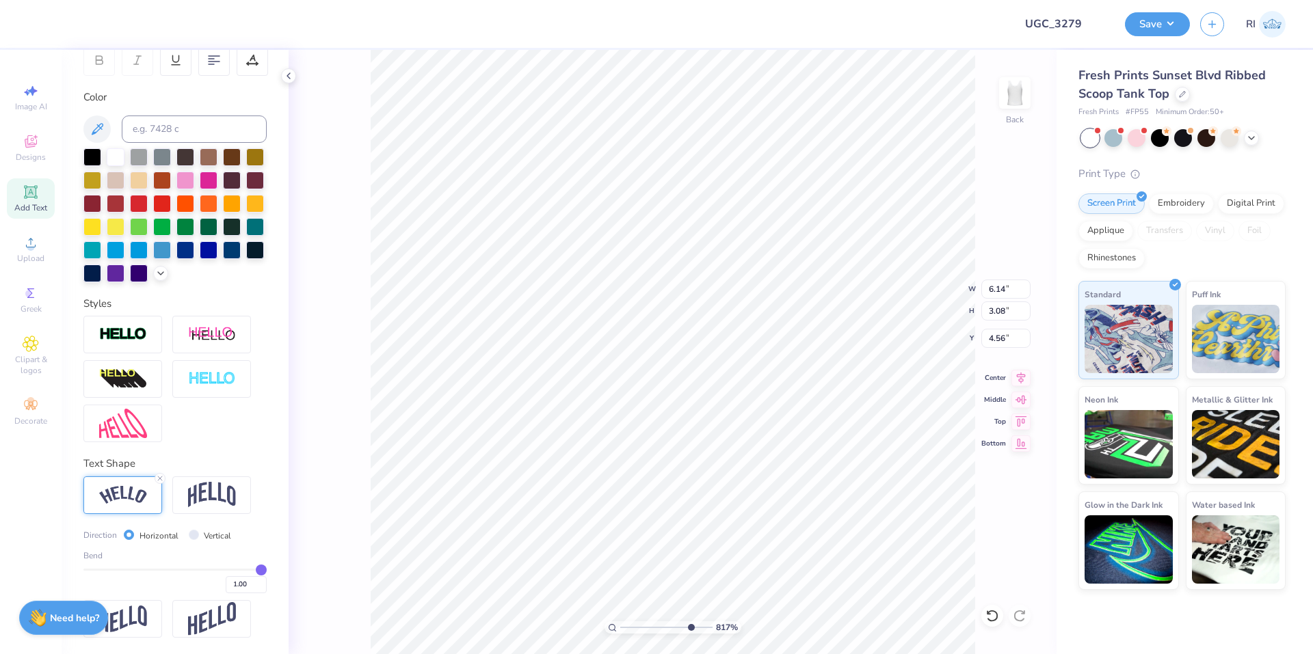
type input "8.1747546207744"
type input "4.54"
type input "2.46071092039641"
type input "6.13"
type input "3.07"
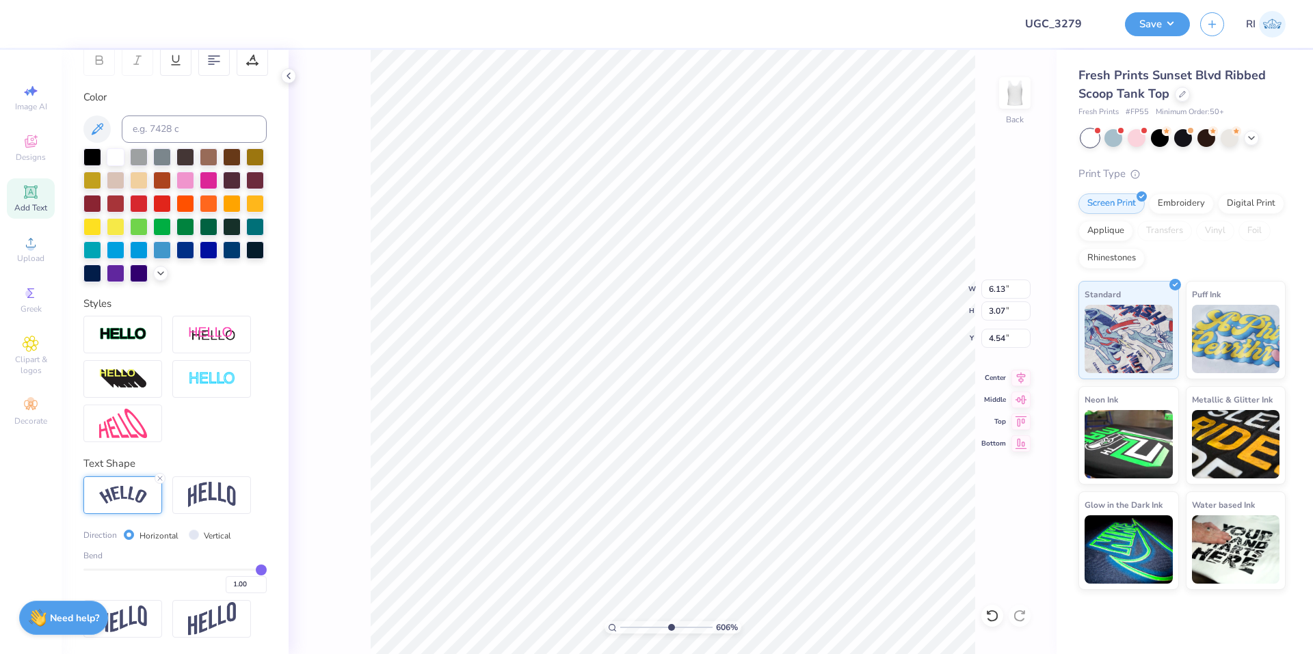
type input "1.64913377760655"
type input "4.55"
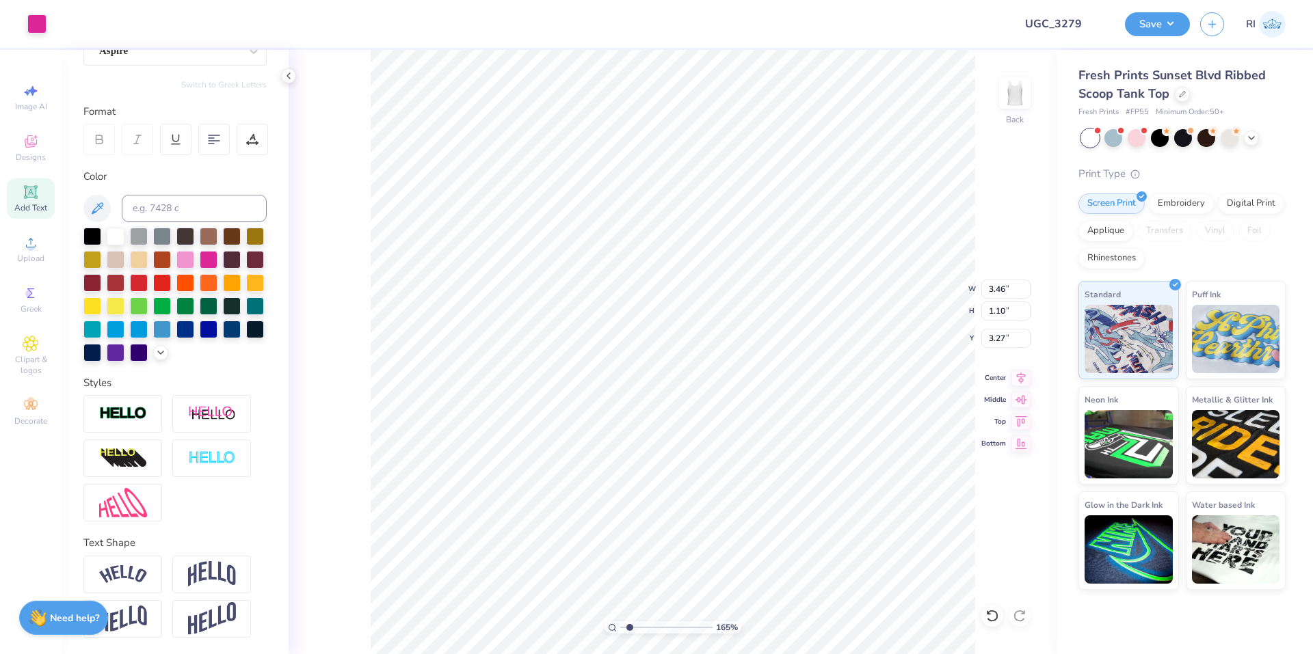
scroll to position [164, 0]
type input "1.64913377760655"
type input "3.25"
type input "1.64913377760655"
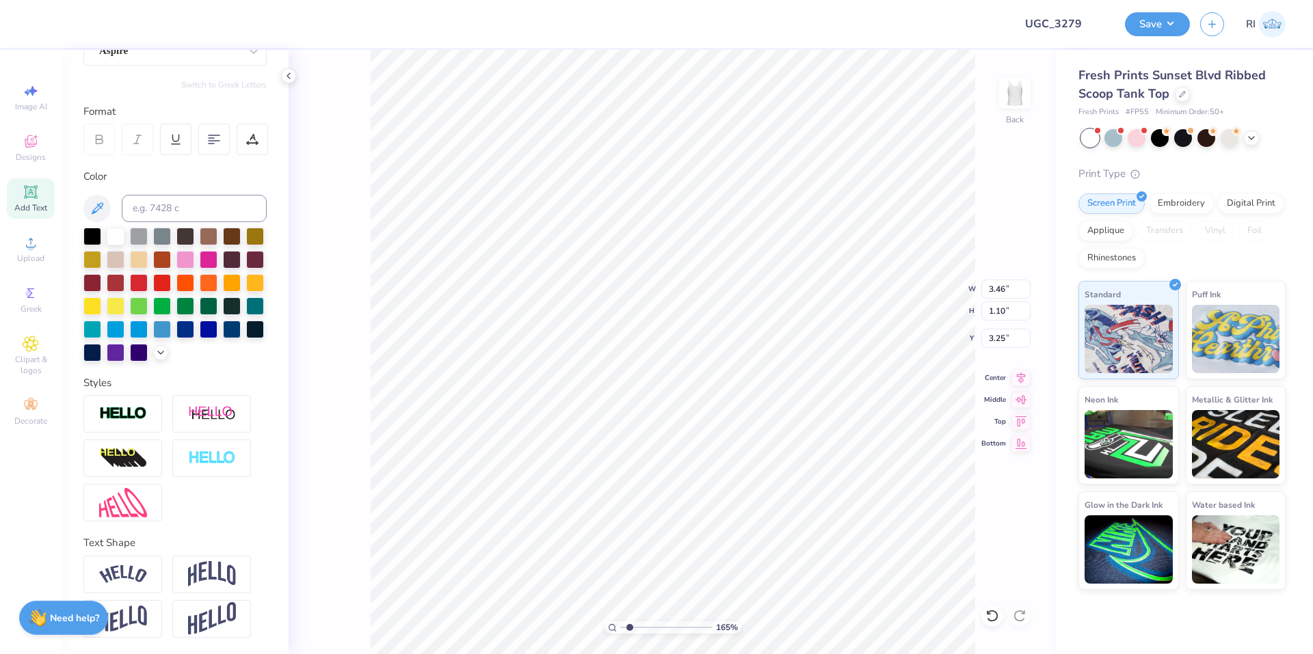
type textarea "l"
type input "1.64913377760655"
type textarea "lET"
type input "1.64913377760655"
type textarea "lETS"
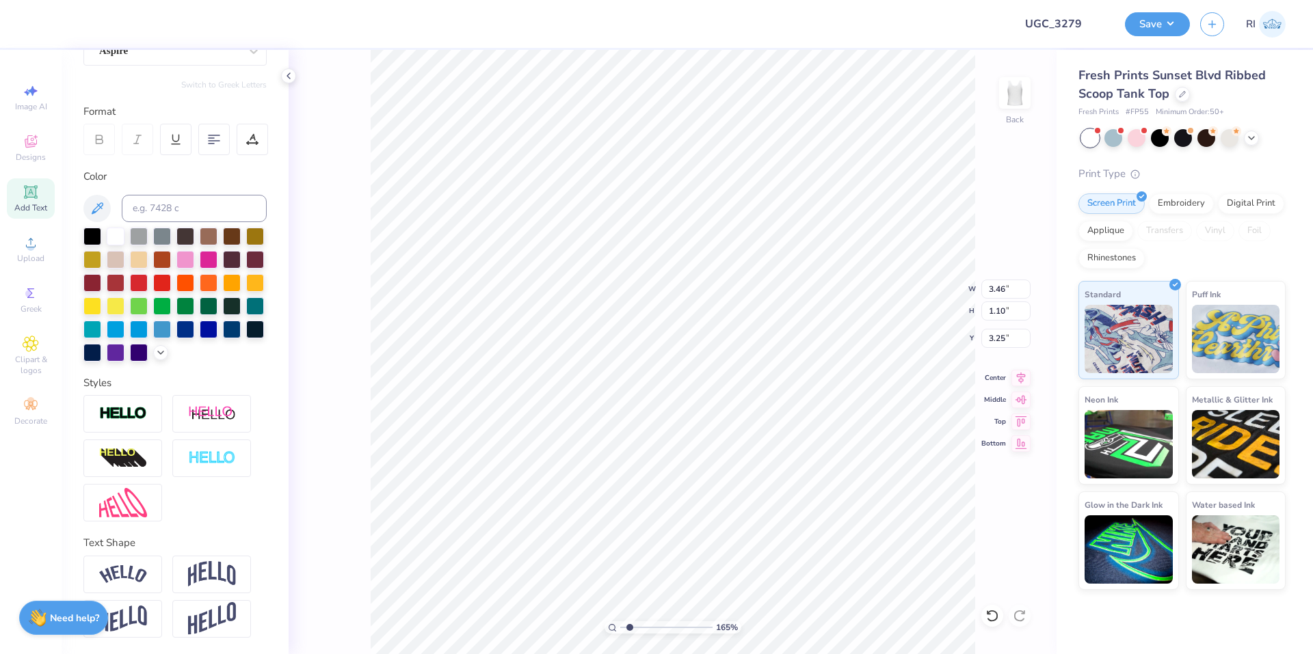
type input "1.64913377760655"
type textarea "lETS"
type input "1.64913377760655"
type textarea "lETS"
type input "1.64913377760655"
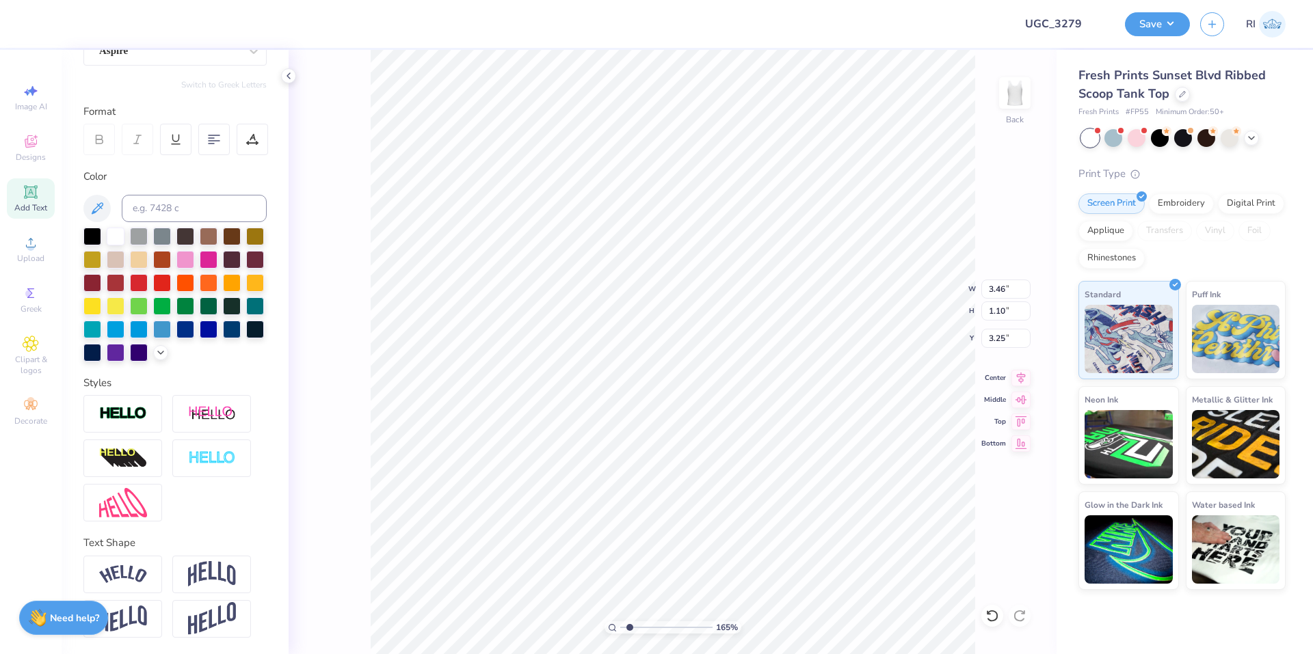
type textarea "lET"
type input "1.64913377760655"
type textarea "lE"
type input "1.64913377760655"
type textarea "l"
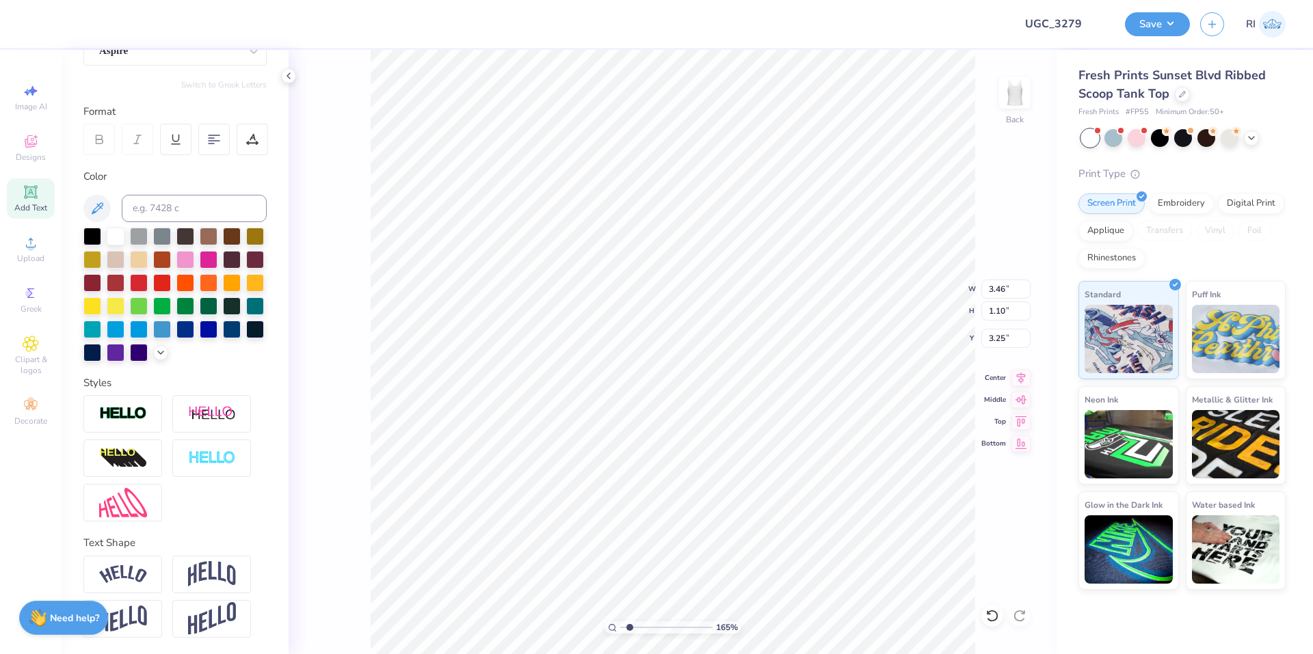
type input "1.64913377760655"
type textarea "L"
type input "1.64913377760655"
type textarea "Let"
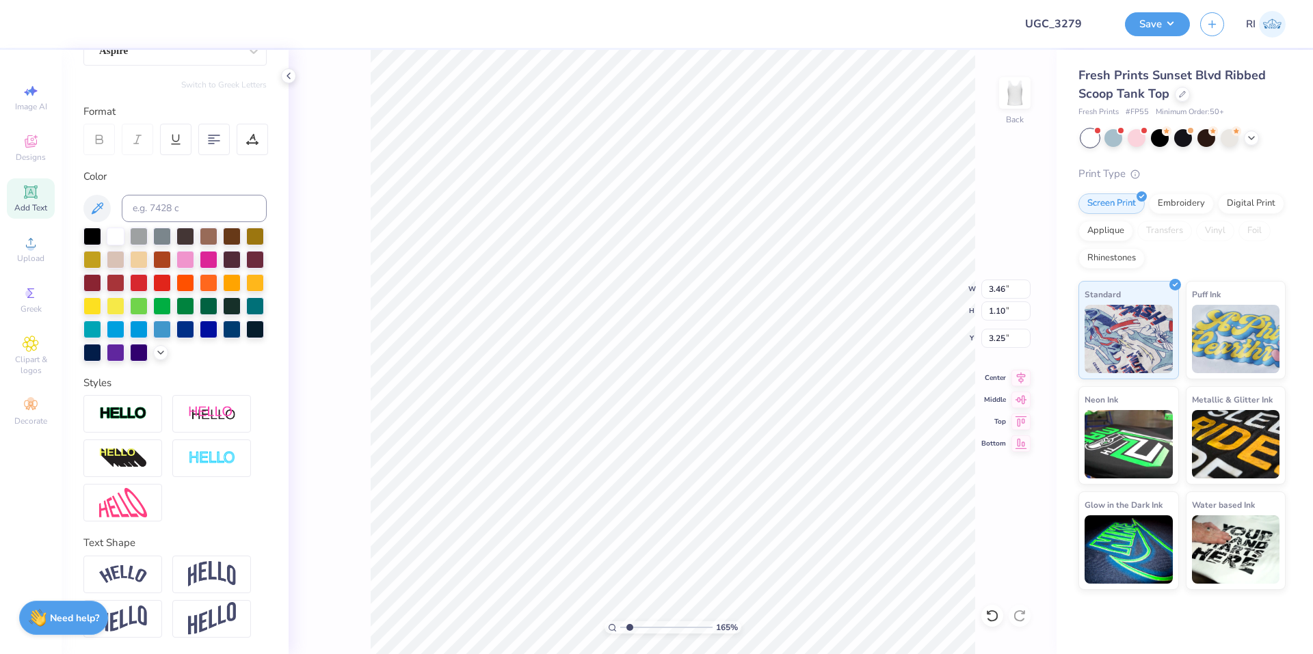
type input "1.64913377760655"
type textarea "Lets"
type input "1.64913377760655"
type textarea "Lets"
type input "1.64913377760655"
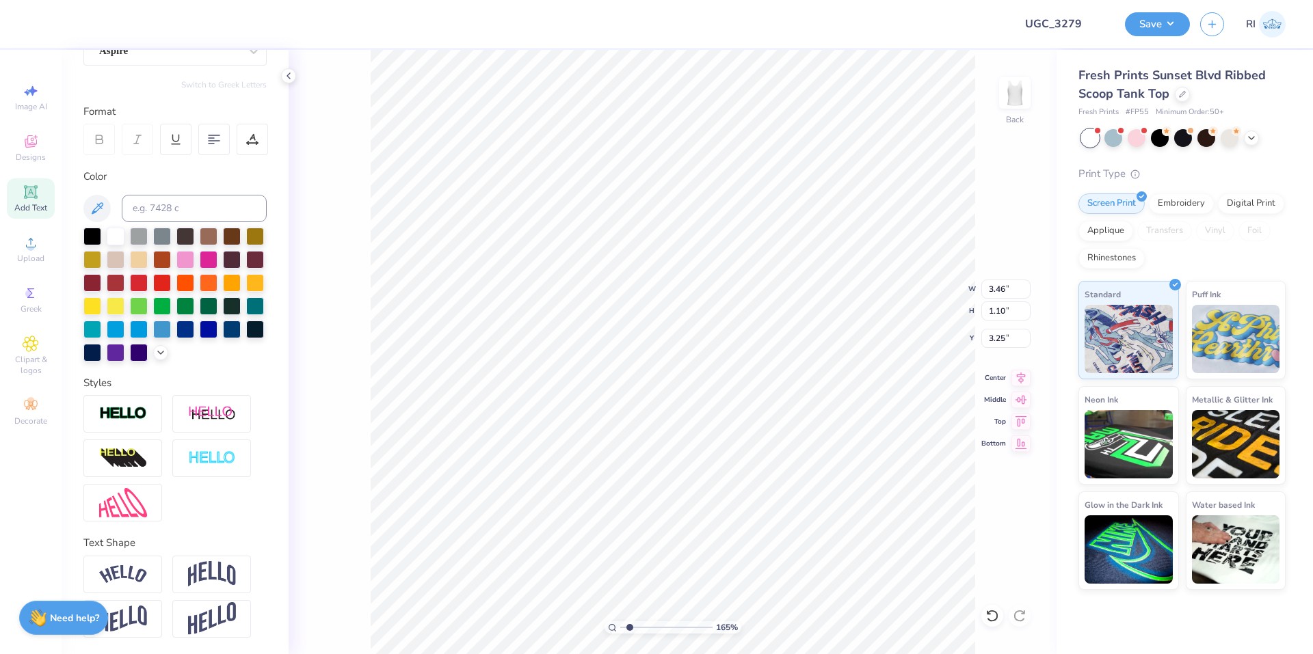
type textarea "Lets G"
type input "1.64913377760655"
type textarea "Lets Go"
type input "1.64913377760655"
type textarea "Lets Go"
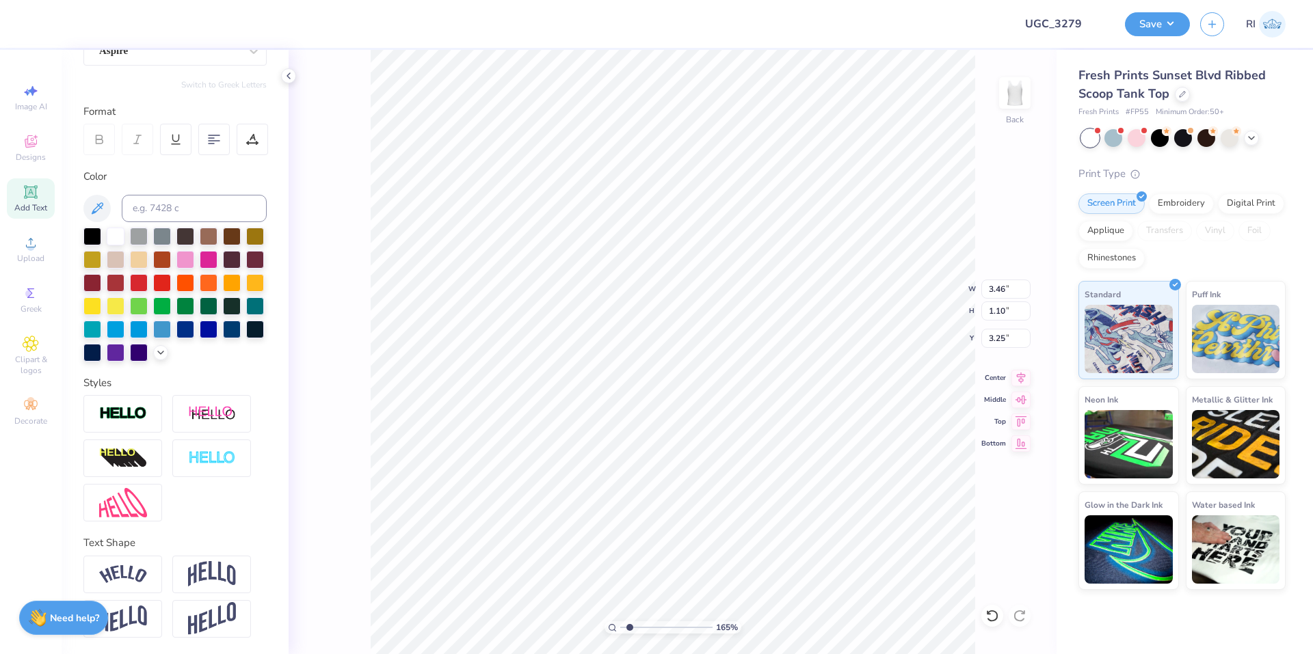
type input "1.64913377760655"
type textarea "Lets Go G"
type input "1.64913377760655"
type textarea "Lets Go Gi"
type input "1.64913377760655"
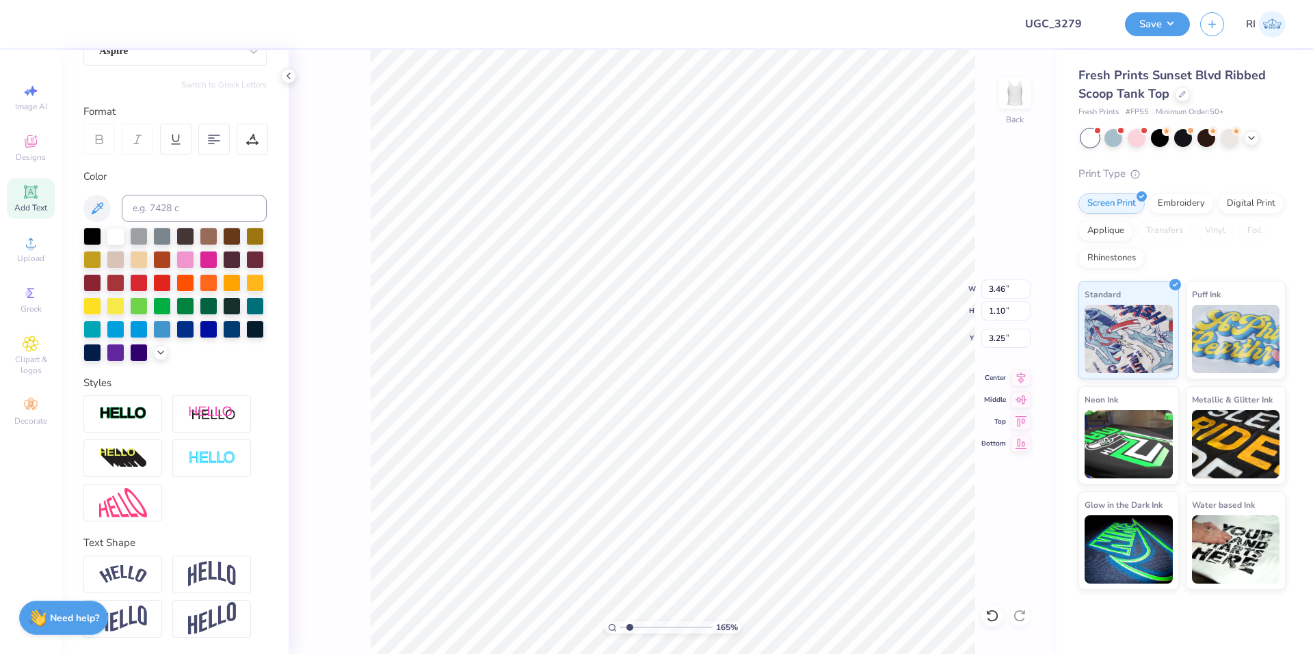
type textarea "Lets Go Girl"
type input "1.64913377760655"
type textarea "Lets Go Girls"
type input "2.46071092039641"
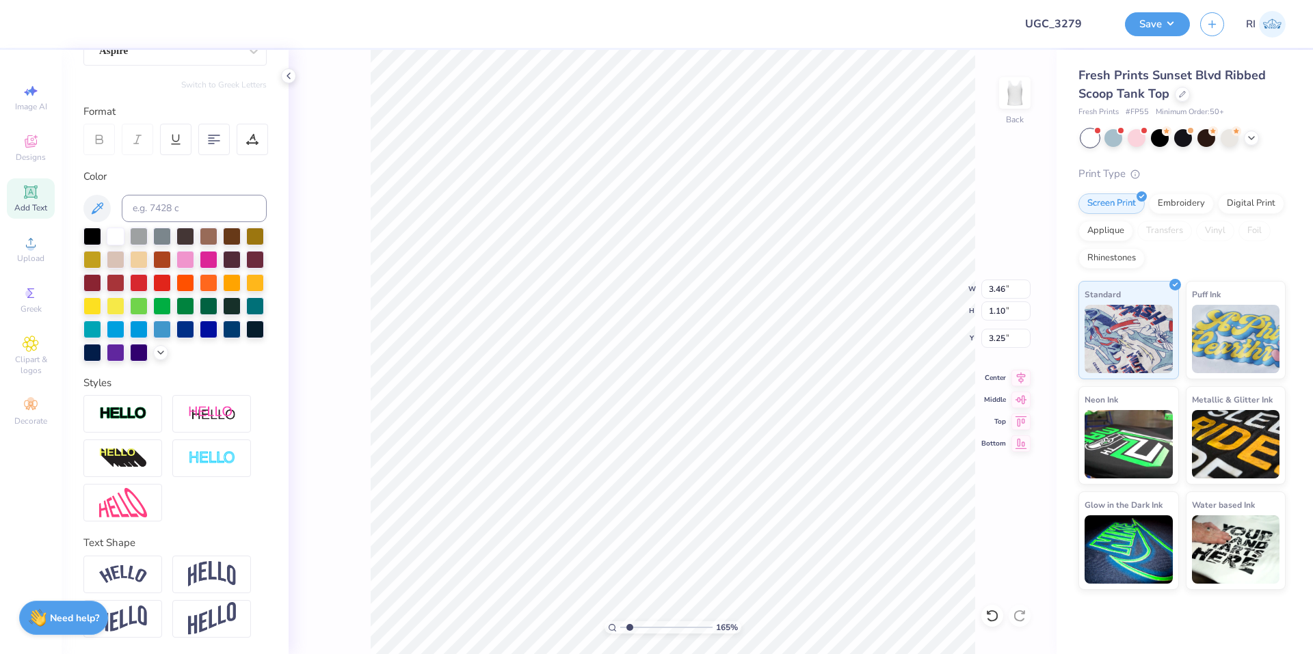
type input "5.69"
type input "1.45"
type input "3.08"
type input "2.46071092039641"
type input "3.31"
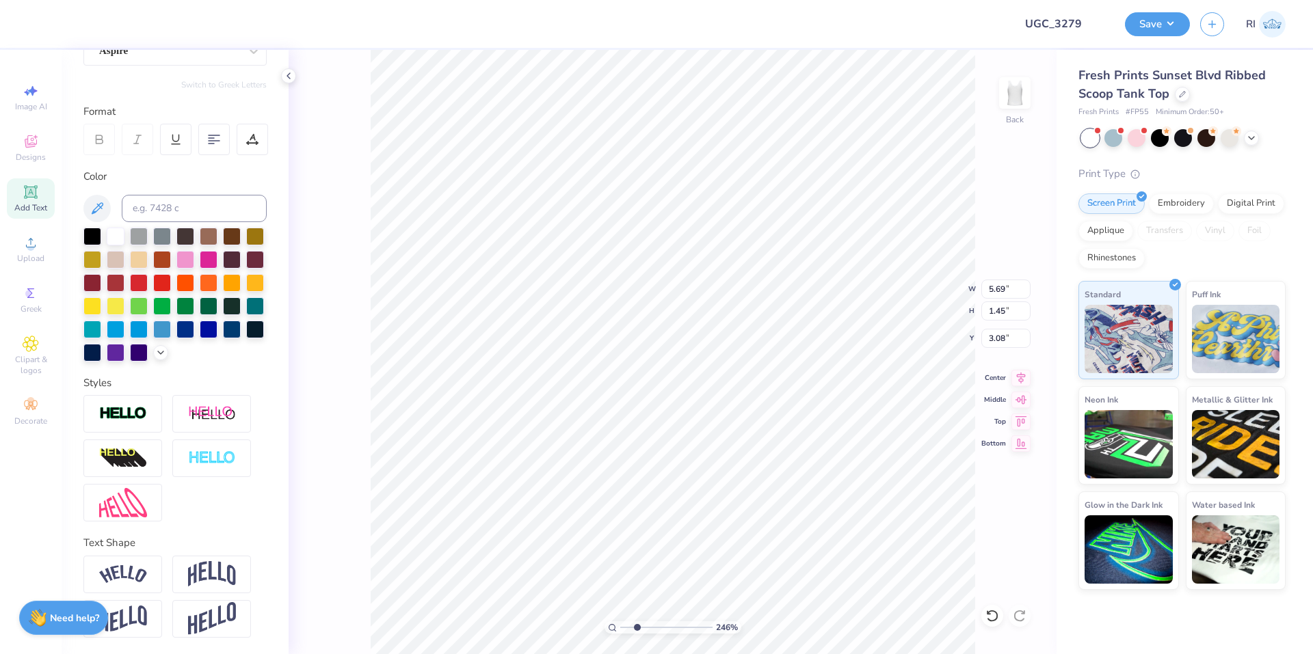
type input "0.84"
type input "2.46071092039641"
type input "3.63"
type input "2.46071092039641"
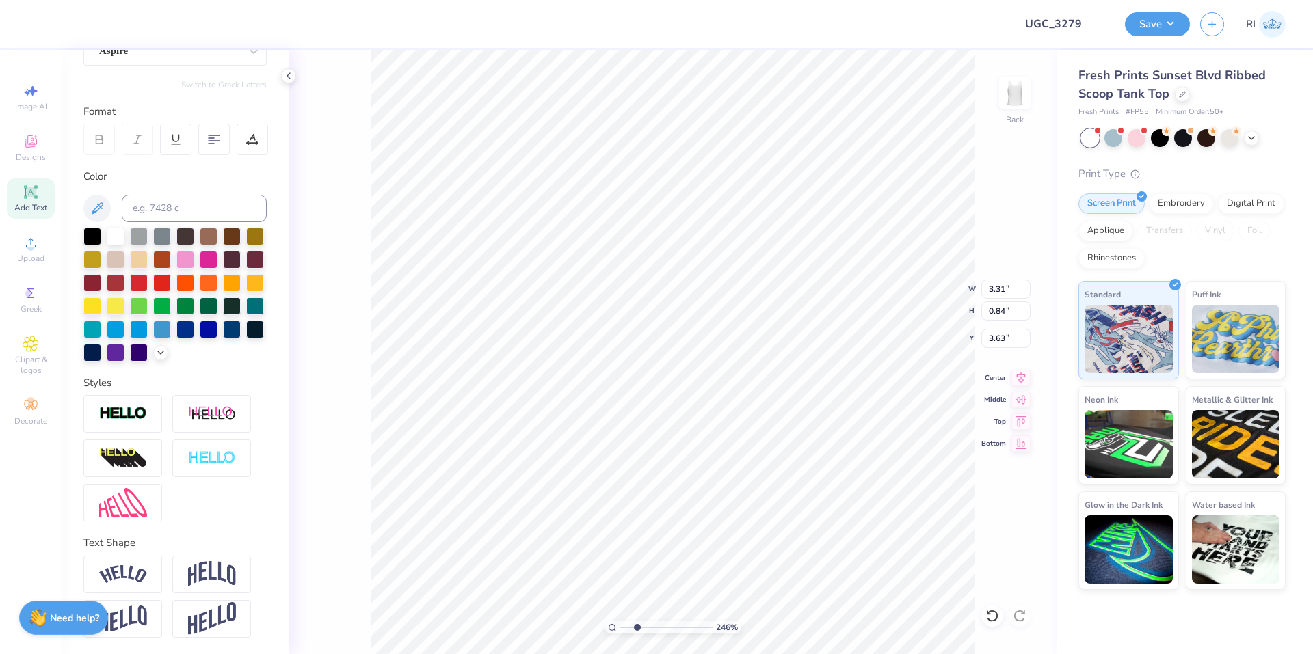
type textarea "Le'ts Go Girls"
type input "5.47860533190647"
type input "3.44"
type input "5.47860533190647"
type textarea "Lets Go Girls"
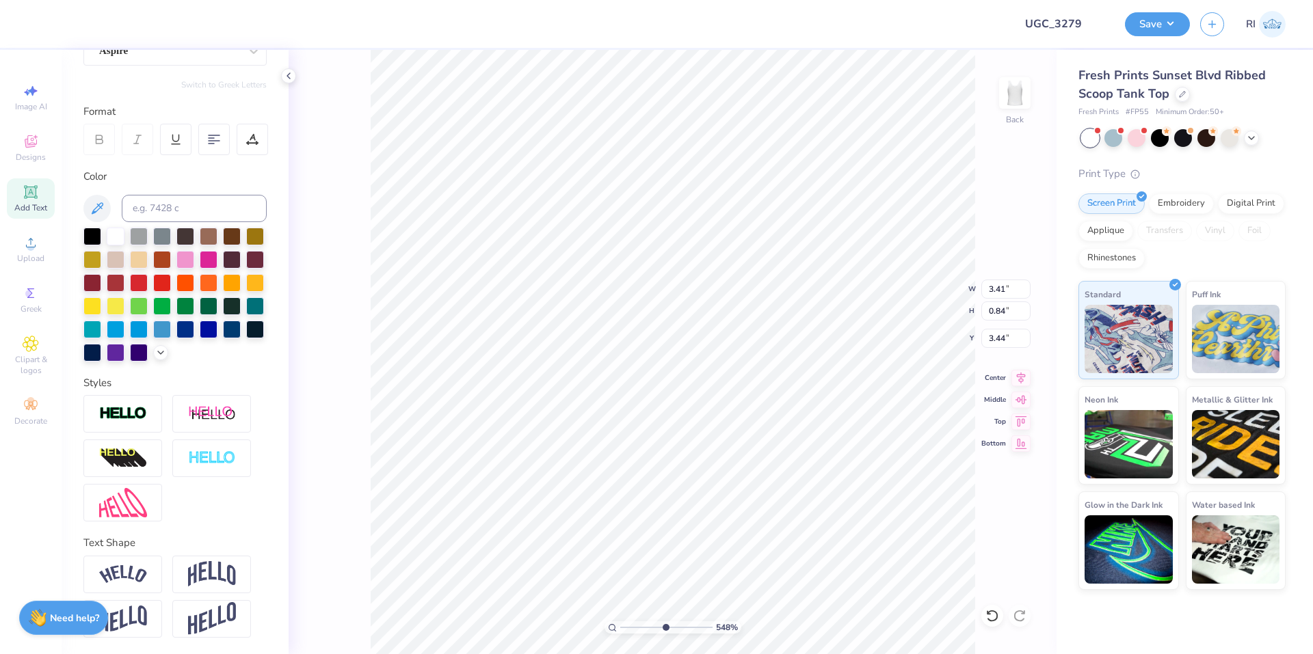
type input "5.47860533190647"
type textarea "Let's Go Girls"
type input "5.47860533190647"
type input "6.13"
type input "3.07"
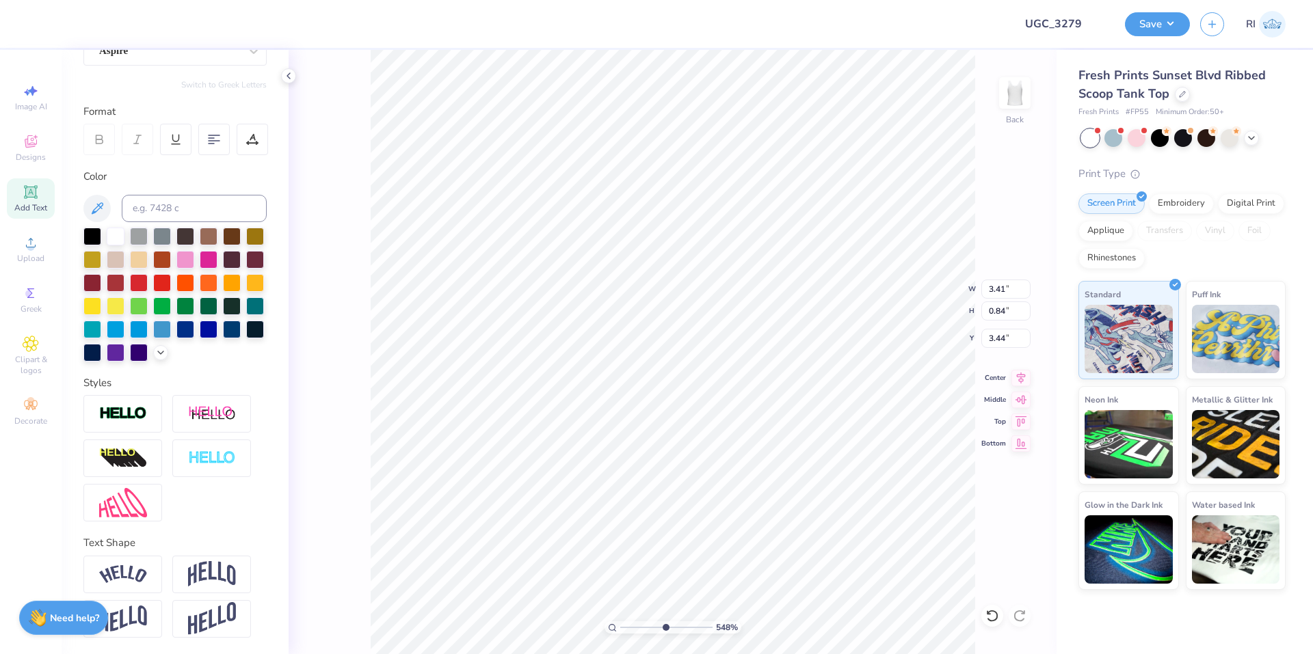
type input "4.55"
type input "5.47860533190647"
type input "3.41"
type input "0.84"
type input "3.44"
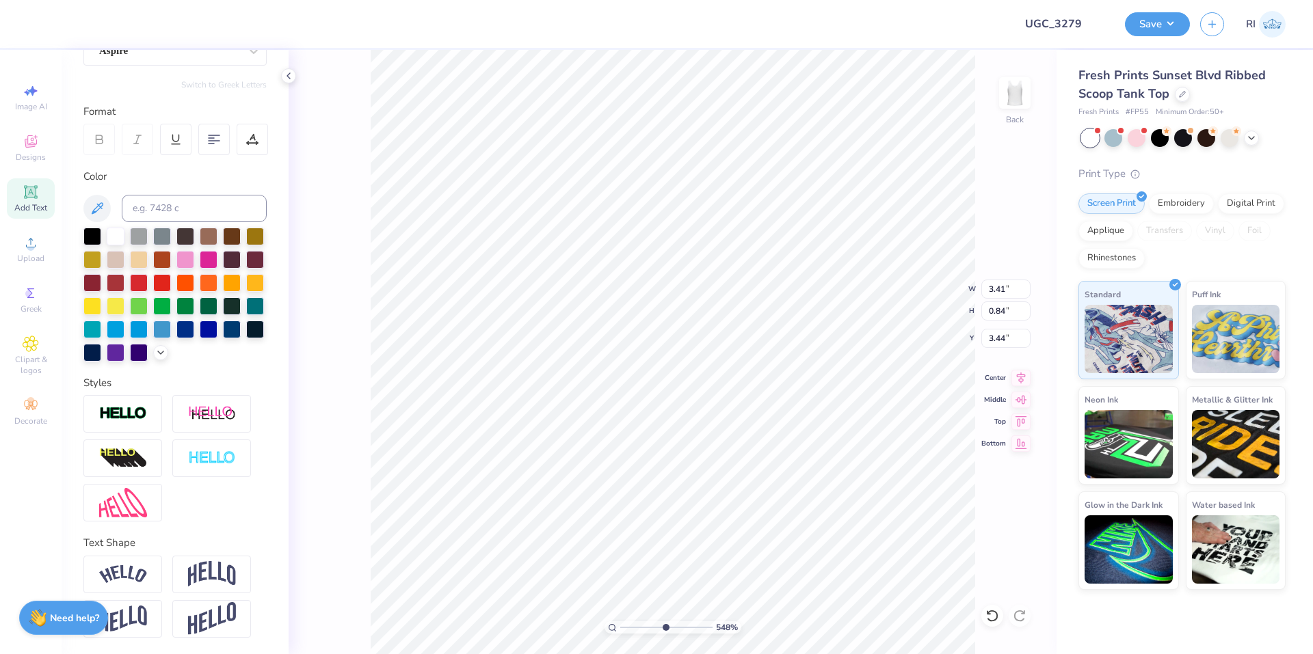
type input "1.64913377760655"
type input "3.41"
type input "4.05804149575102"
type input "3.60"
type input "0.89"
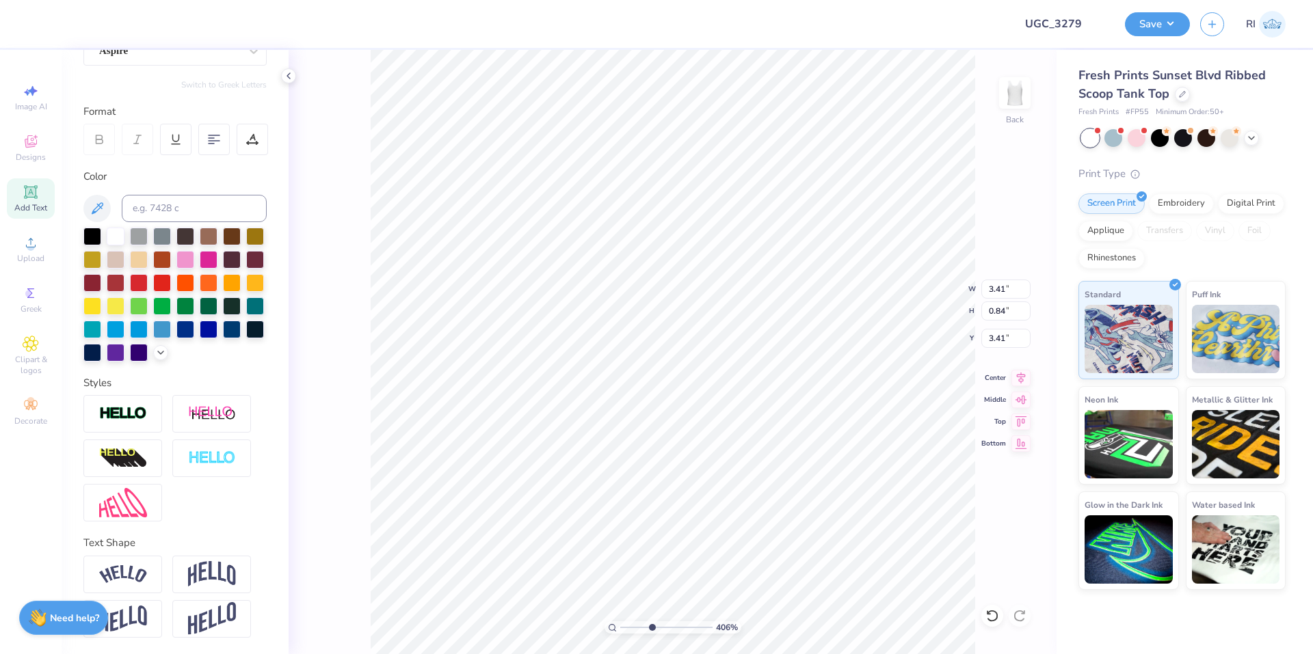
type input "3.37"
type input "1.82266588284093"
type input "2.83"
type input "1.82266588284093"
type input "4.74"
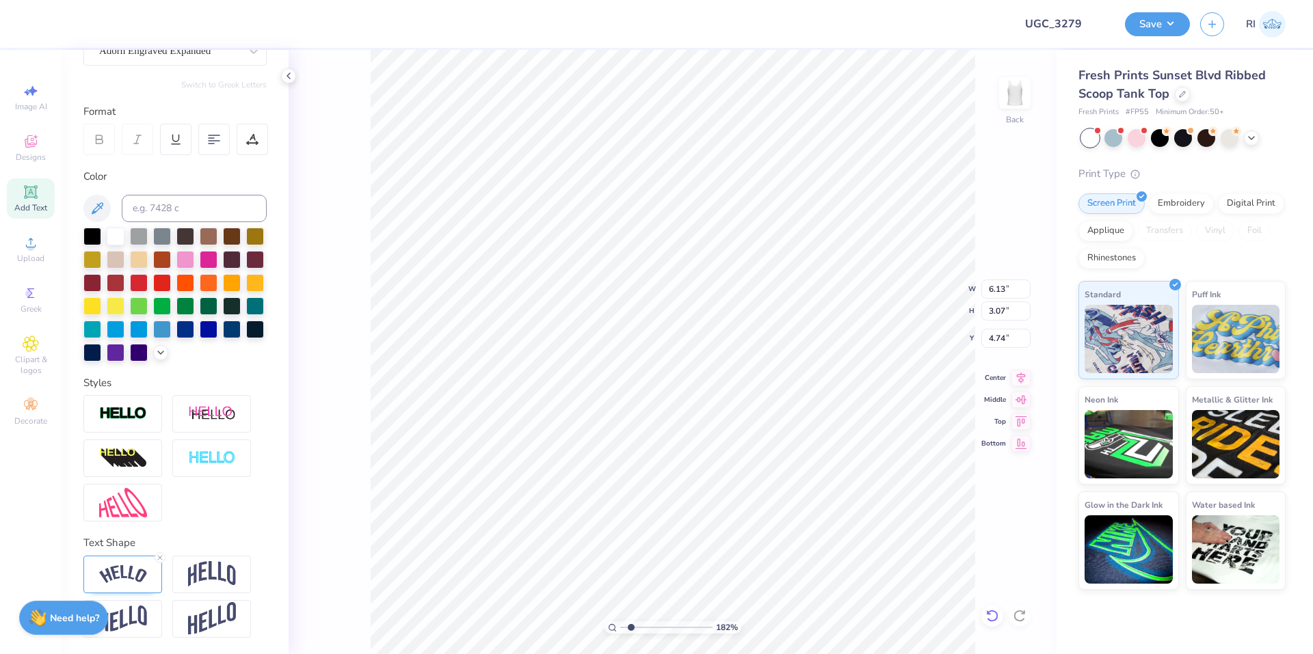
click at [991, 619] on icon at bounding box center [992, 616] width 14 height 14
type input "1.82266588284093"
type input "2.83"
click at [990, 614] on icon at bounding box center [988, 612] width 3 height 3
type input "1.82266588284093"
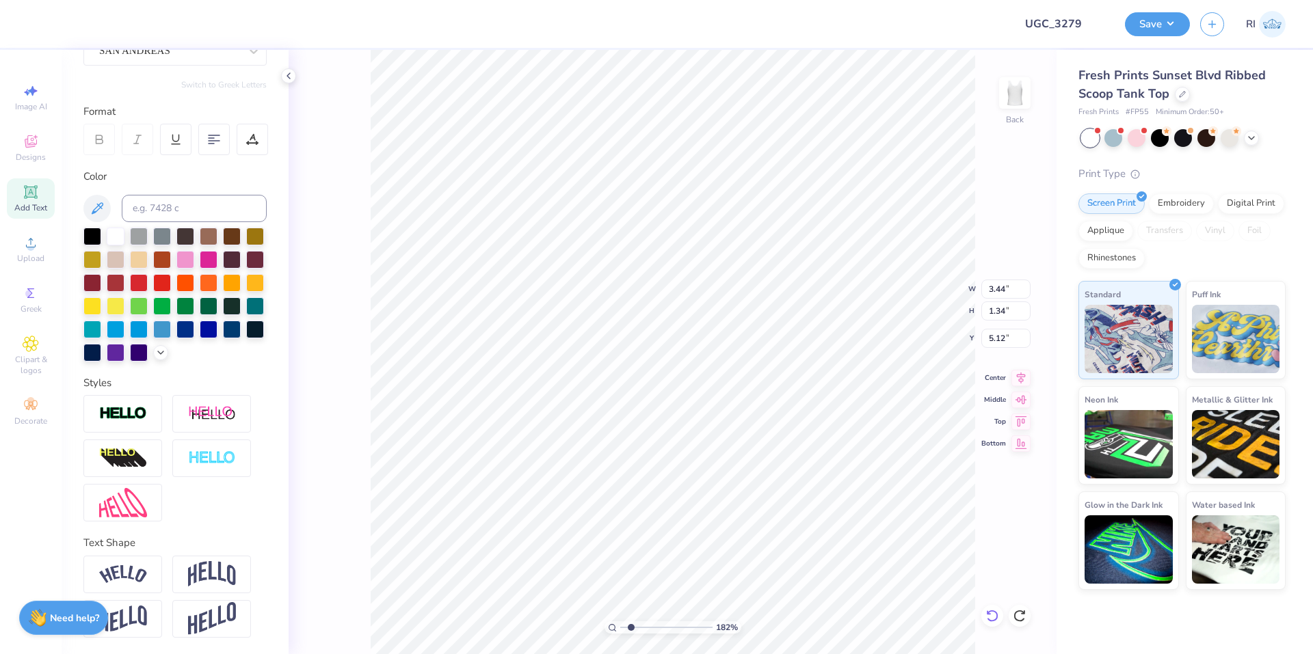
type input "6.13"
type input "3.07"
type input "4.55"
type input "1.82266588284093"
type input "3.81"
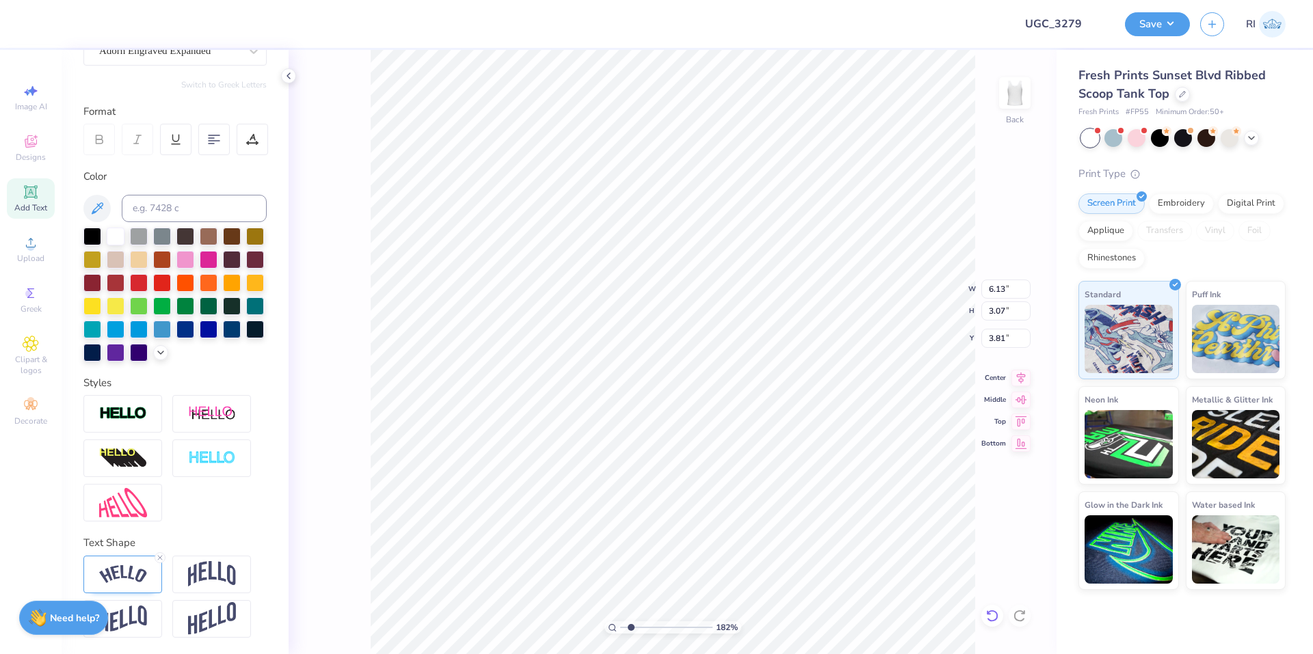
click at [997, 618] on icon at bounding box center [992, 616] width 14 height 14
type input "1.82266588284093"
type input "4.55"
click at [809, 638] on li "Send to Back" at bounding box center [817, 637] width 107 height 27
type input "1.82266588284093"
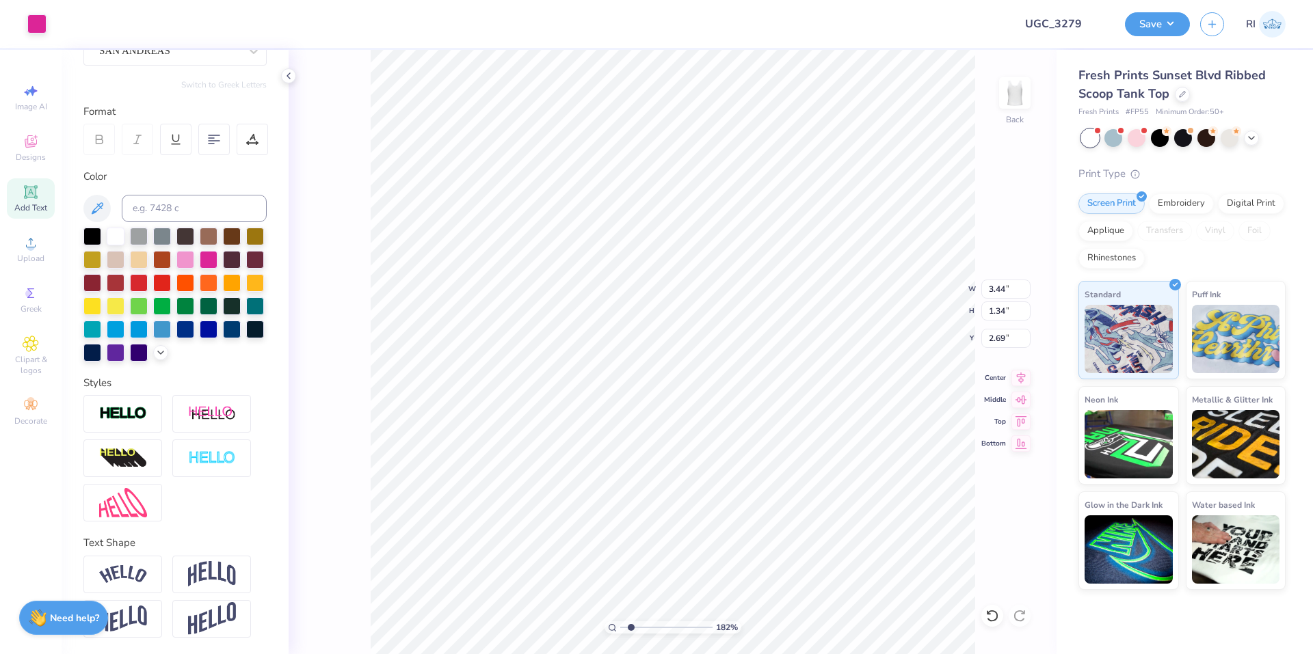
type input "2.69"
type input "1.82266588284093"
click at [999, 286] on input "8.95" at bounding box center [1005, 289] width 49 height 19
drag, startPoint x: 1005, startPoint y: 291, endPoint x: 998, endPoint y: 289, distance: 7.1
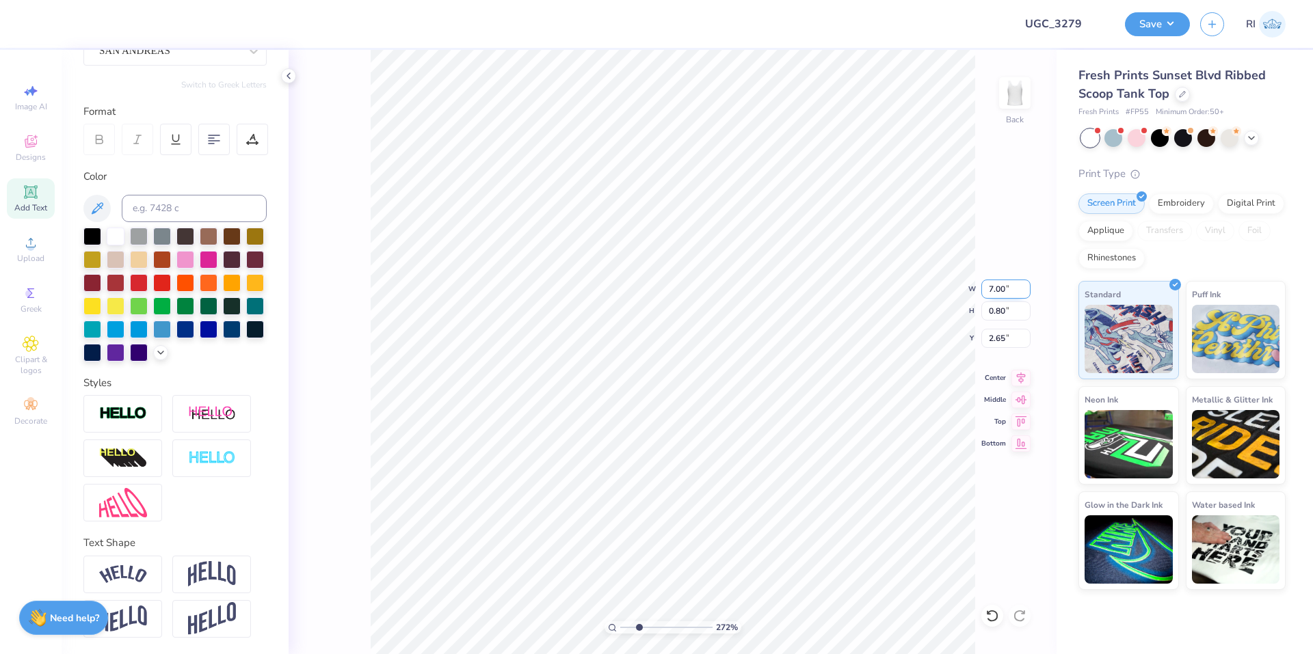
click at [998, 289] on input "7.00" at bounding box center [1005, 289] width 49 height 19
click at [132, 401] on div at bounding box center [122, 414] width 79 height 38
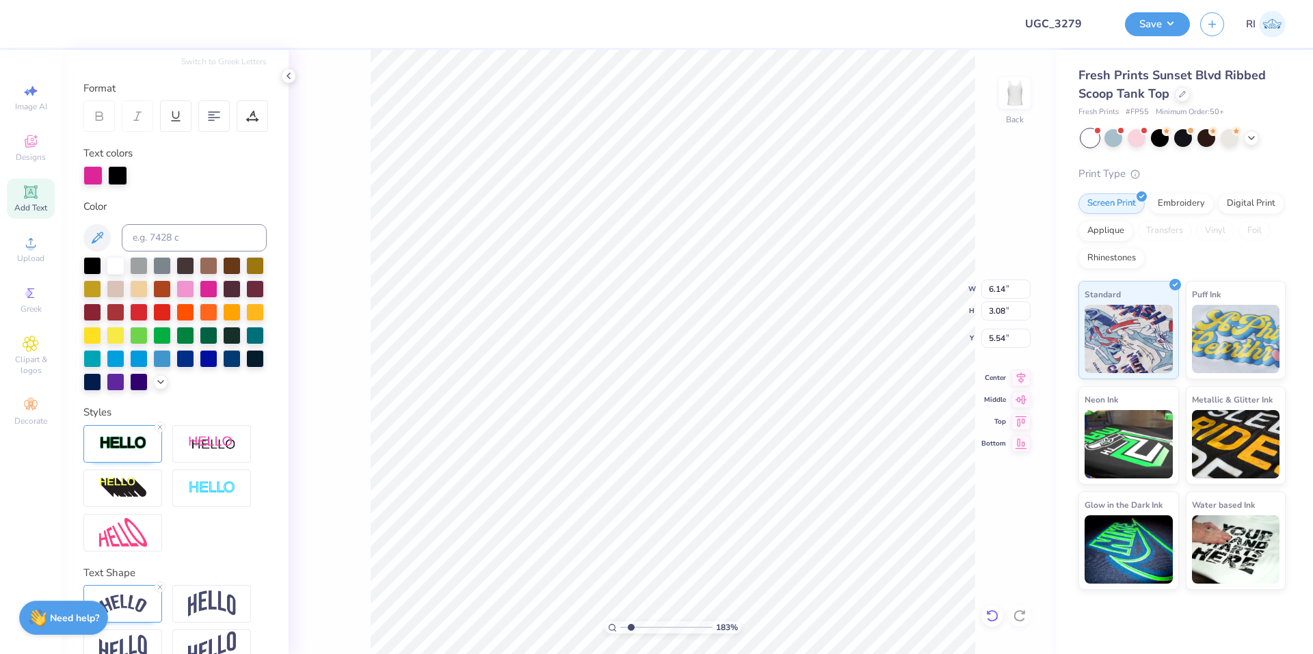
click at [984, 615] on div at bounding box center [992, 616] width 22 height 22
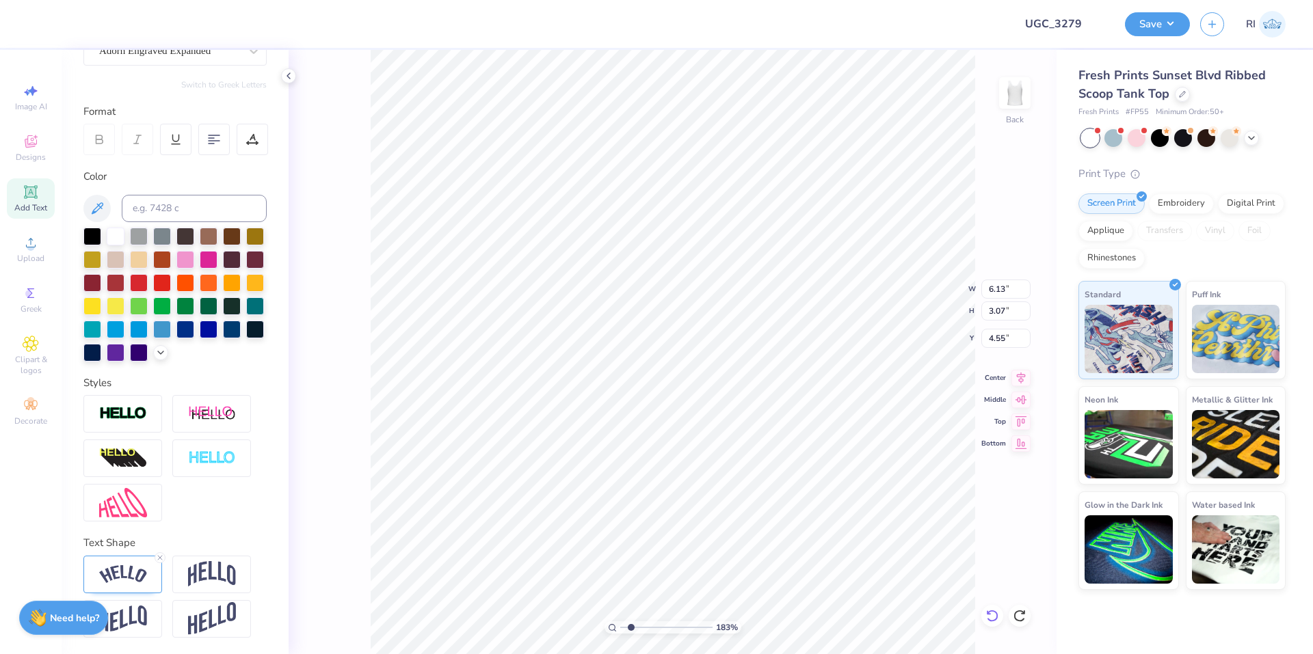
scroll to position [12, 1]
click at [989, 619] on icon at bounding box center [992, 616] width 14 height 14
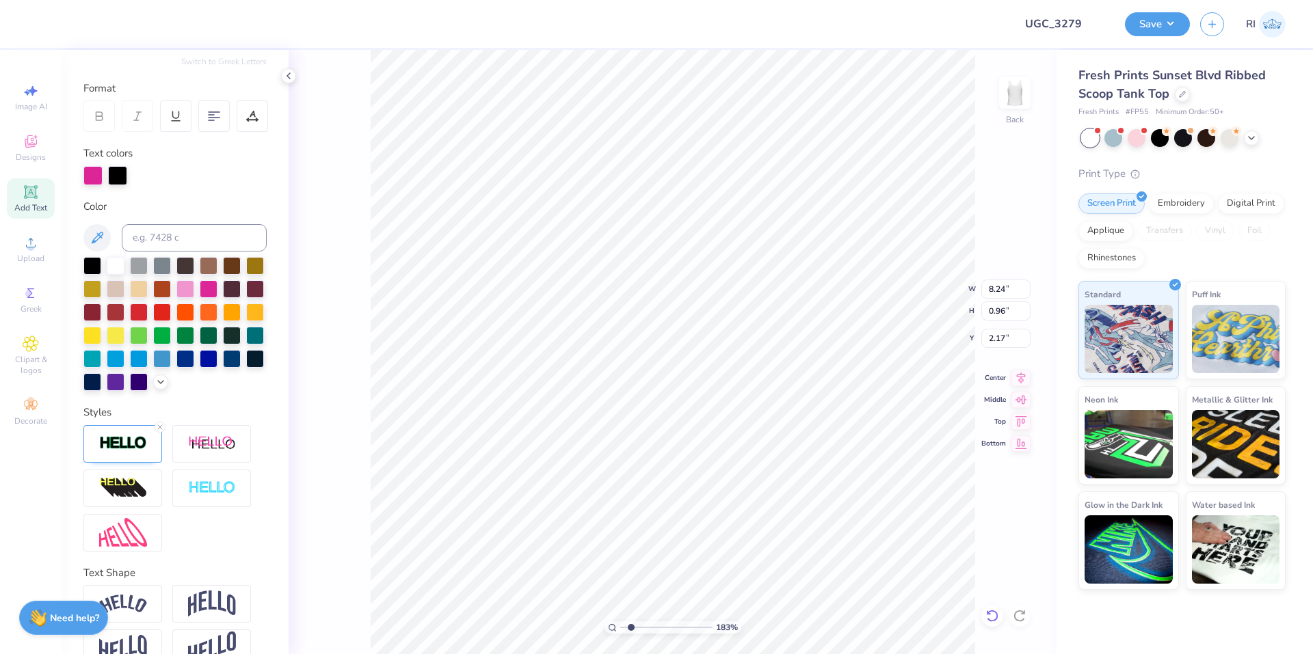
click at [986, 615] on icon at bounding box center [992, 616] width 14 height 14
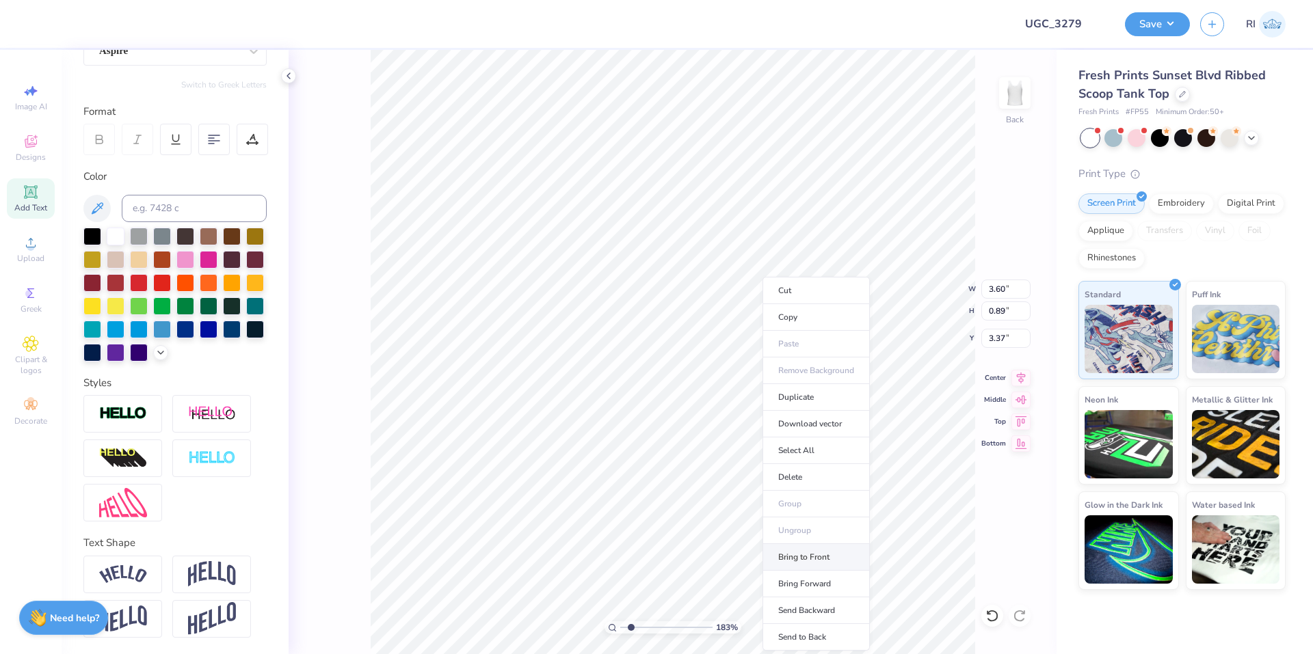
click at [833, 557] on li "Bring to Front" at bounding box center [815, 557] width 107 height 27
click at [163, 195] on input at bounding box center [194, 208] width 145 height 27
paste input
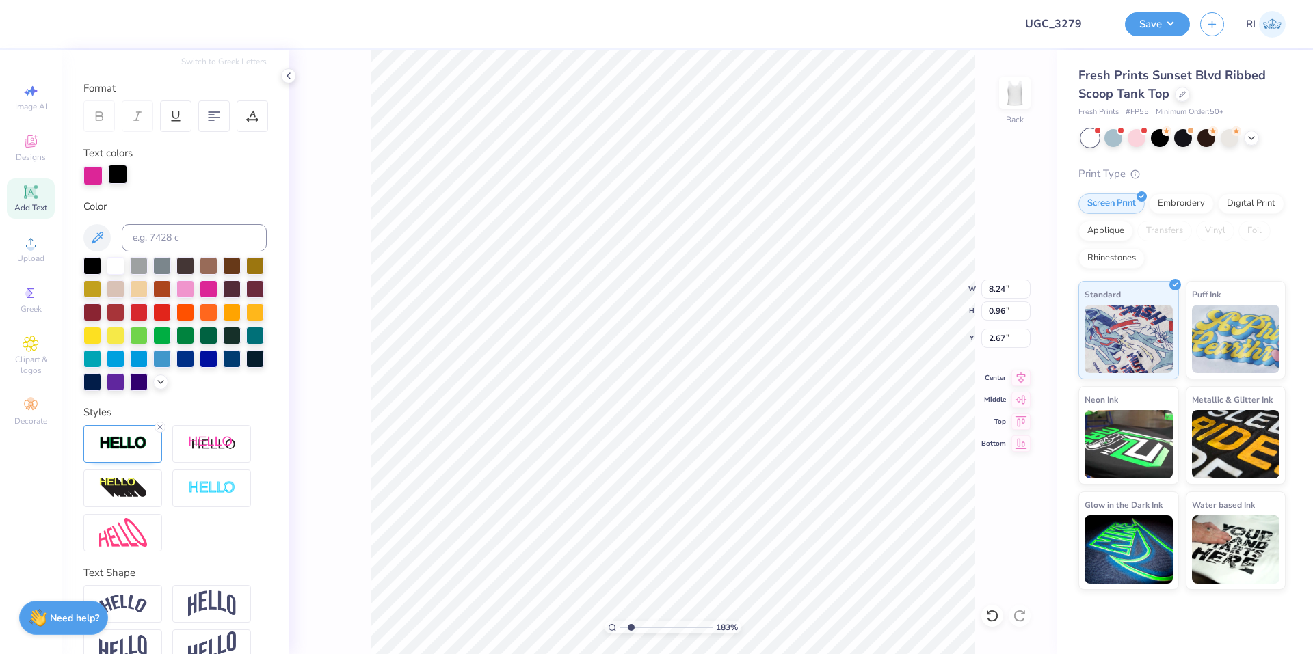
click at [118, 180] on div at bounding box center [117, 174] width 19 height 19
click at [164, 237] on input at bounding box center [194, 237] width 145 height 27
click at [195, 191] on div "Personalized Names Personalized Numbers Text Tool Add Font Font SAN ANDREAS Swi…" at bounding box center [175, 352] width 227 height 604
click at [28, 23] on div at bounding box center [36, 22] width 19 height 19
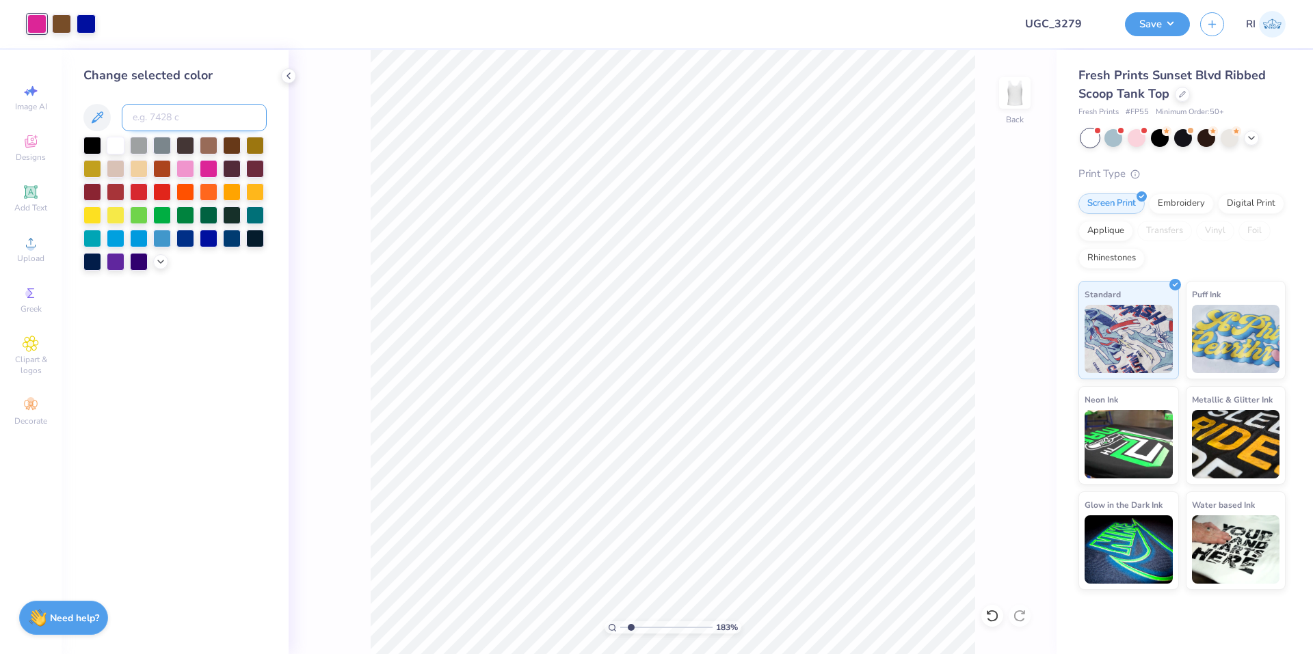
click at [185, 116] on input at bounding box center [194, 117] width 145 height 27
paste input
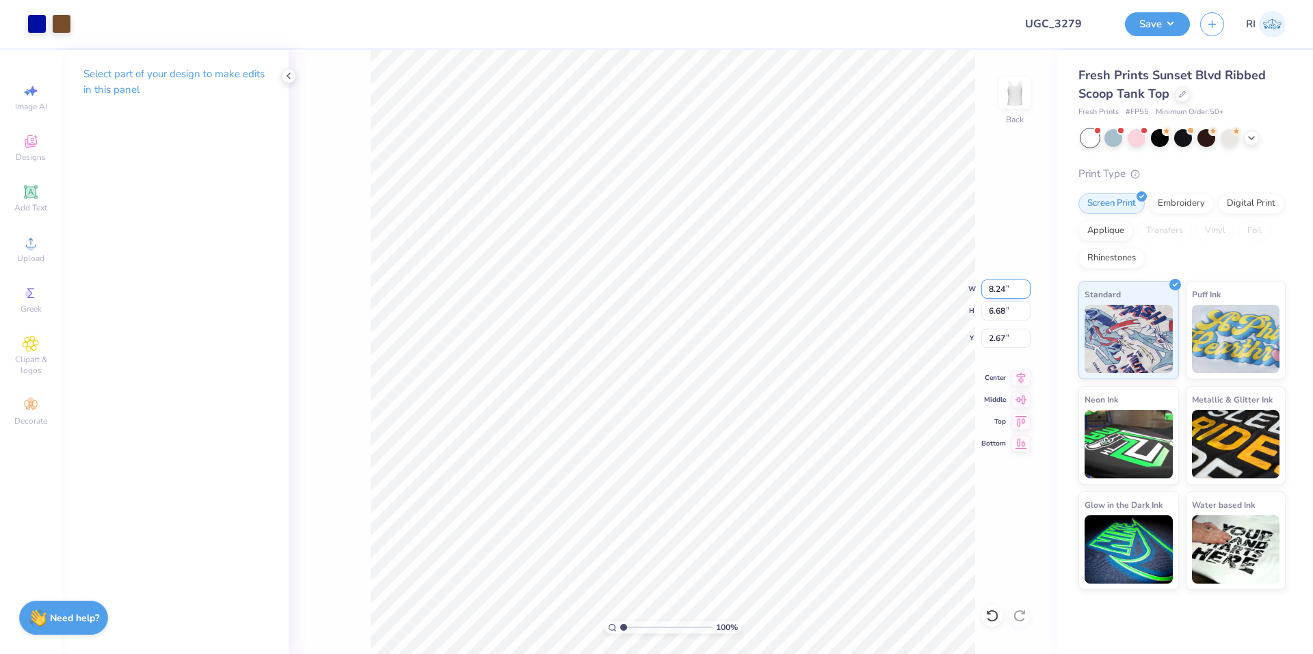
click at [1001, 295] on input "8.24" at bounding box center [1005, 289] width 49 height 19
click at [991, 332] on input "3.17" at bounding box center [1005, 338] width 49 height 19
click at [1048, 646] on div "135 % Back" at bounding box center [673, 352] width 768 height 604
click at [742, 501] on li "Group" at bounding box center [734, 504] width 107 height 27
click at [1141, 23] on button "Save" at bounding box center [1157, 22] width 65 height 24
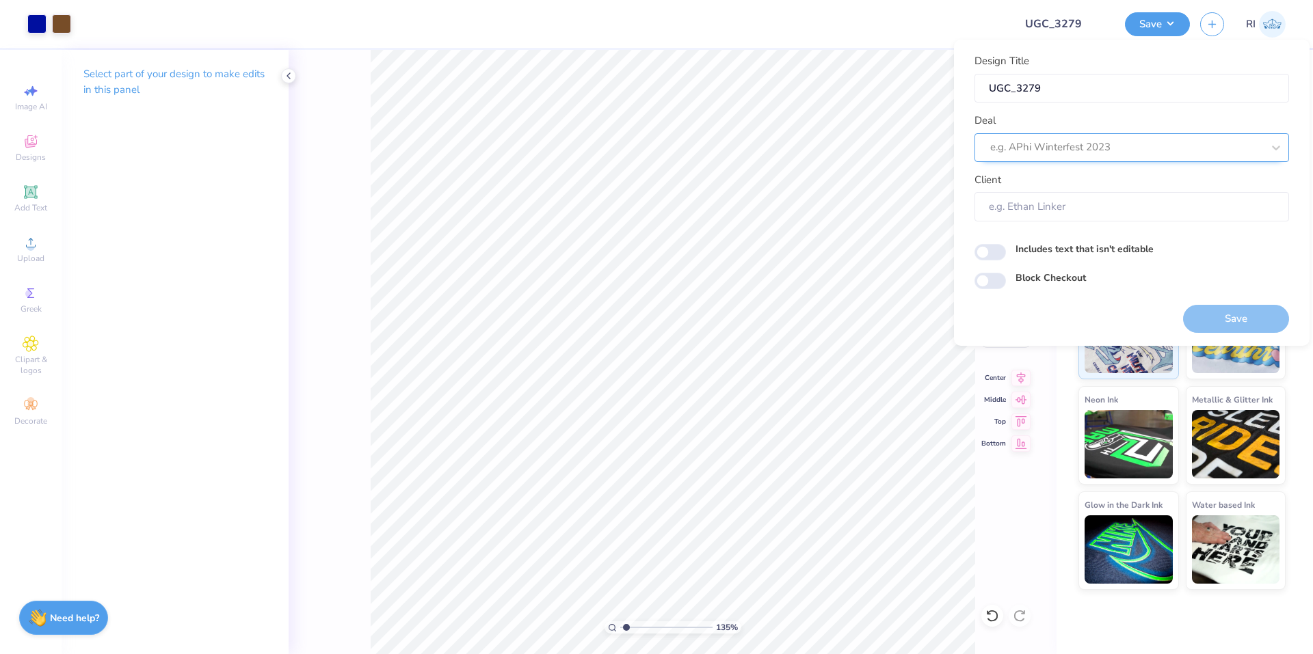
click at [1080, 157] on div "e.g. APhi Winterfest 2023" at bounding box center [1126, 147] width 275 height 21
click at [1056, 190] on div "UGC Designs" at bounding box center [1132, 184] width 304 height 23
click at [988, 276] on input "Block Checkout" at bounding box center [989, 281] width 31 height 16
click at [1244, 314] on button "Save" at bounding box center [1236, 319] width 106 height 28
